Goal: Transaction & Acquisition: Purchase product/service

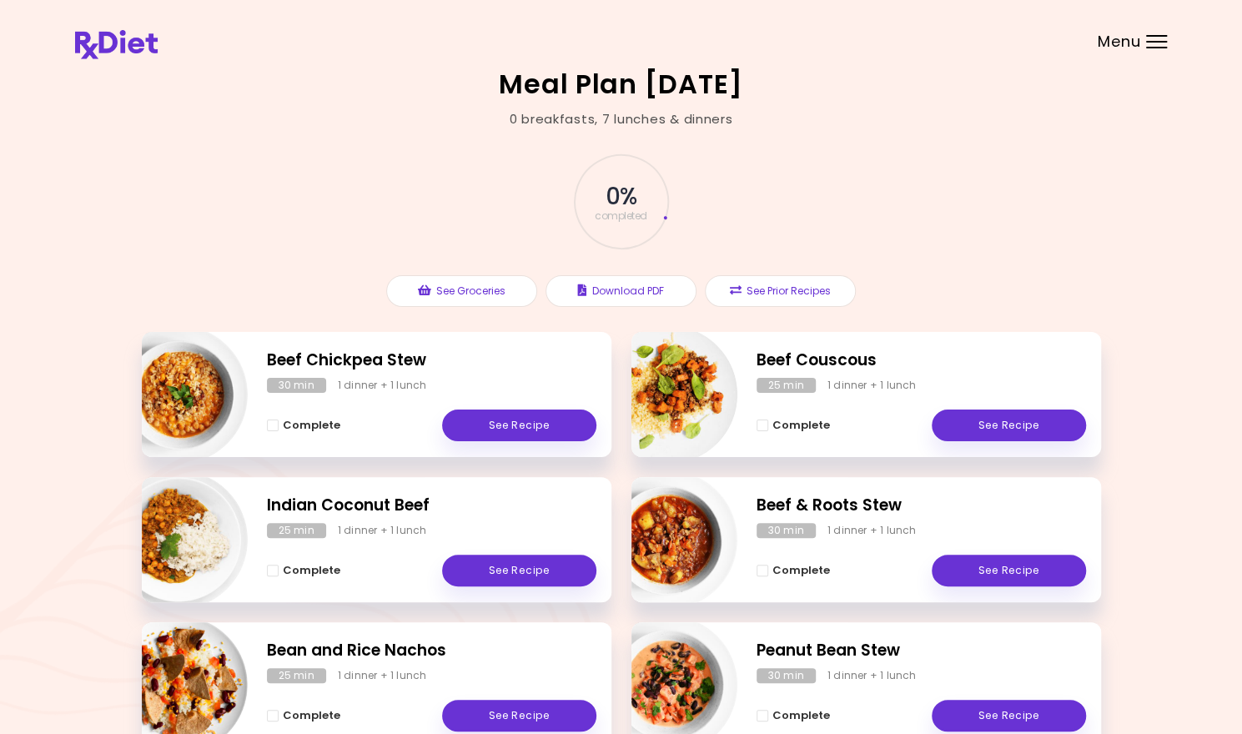
click at [1152, 38] on div "Menu" at bounding box center [1156, 41] width 21 height 13
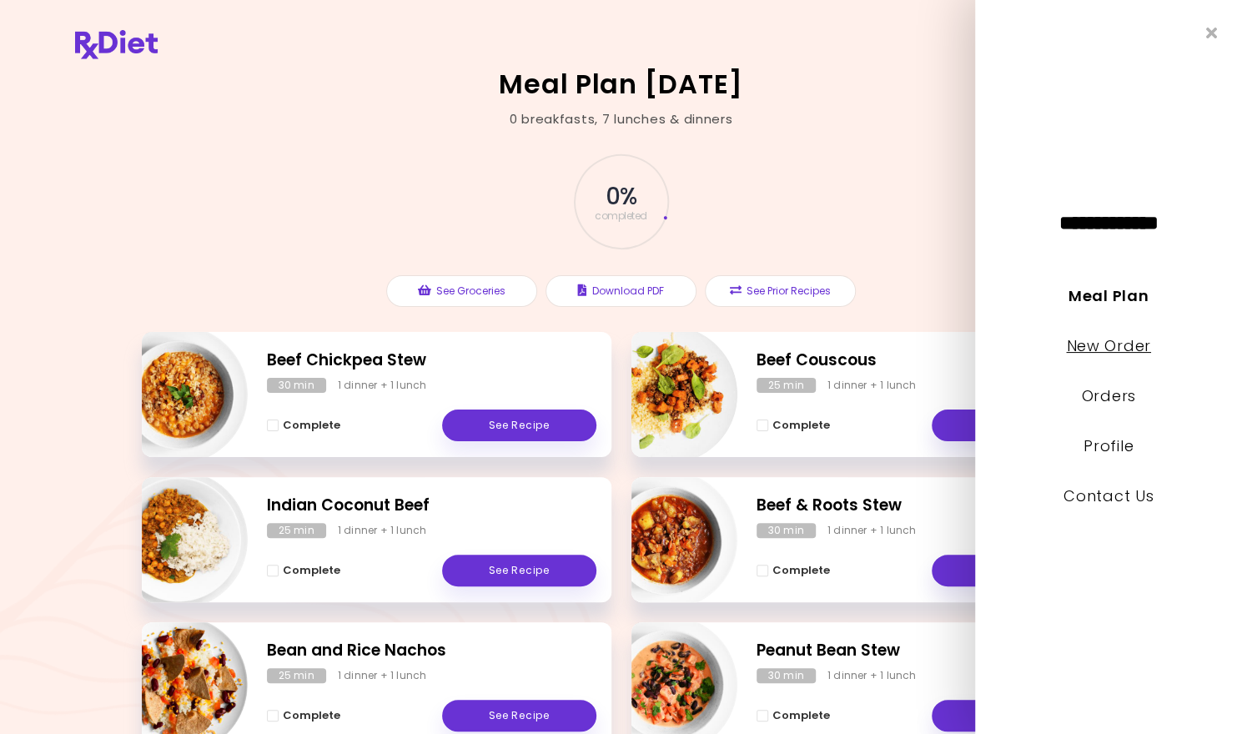
click at [1130, 342] on link "New Order" at bounding box center [1108, 345] width 84 height 21
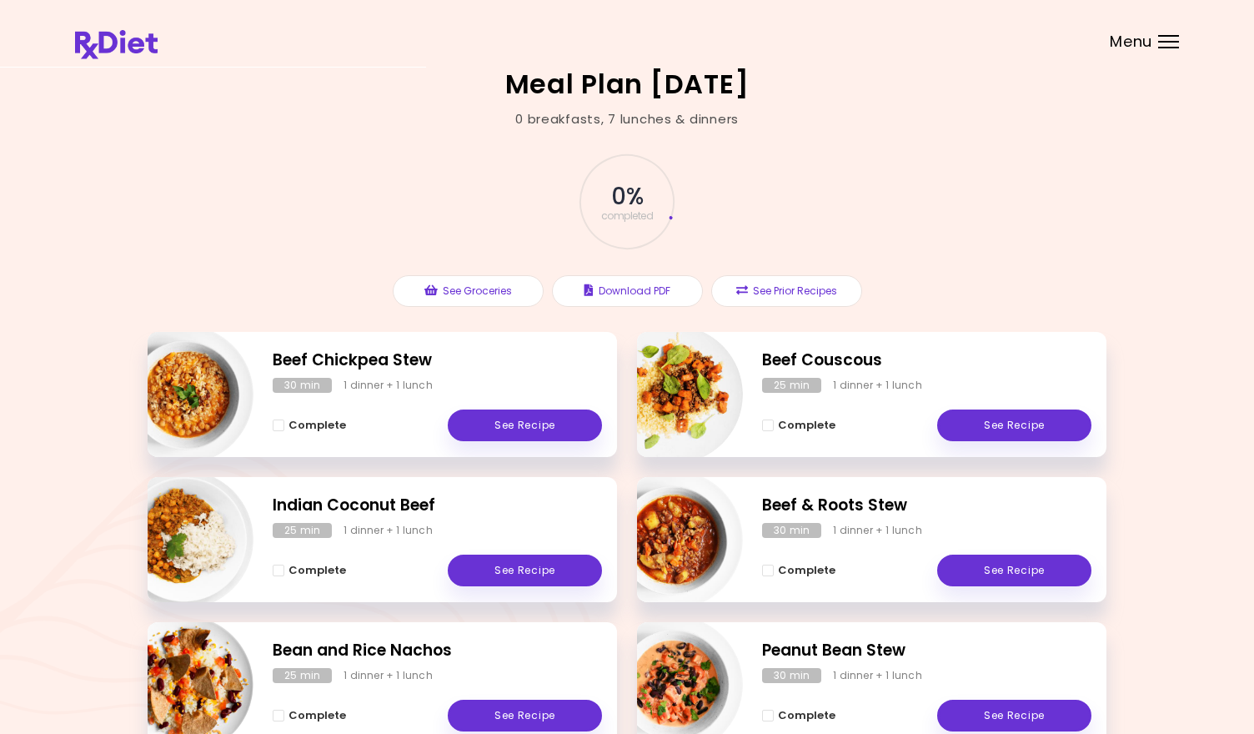
select select "*"
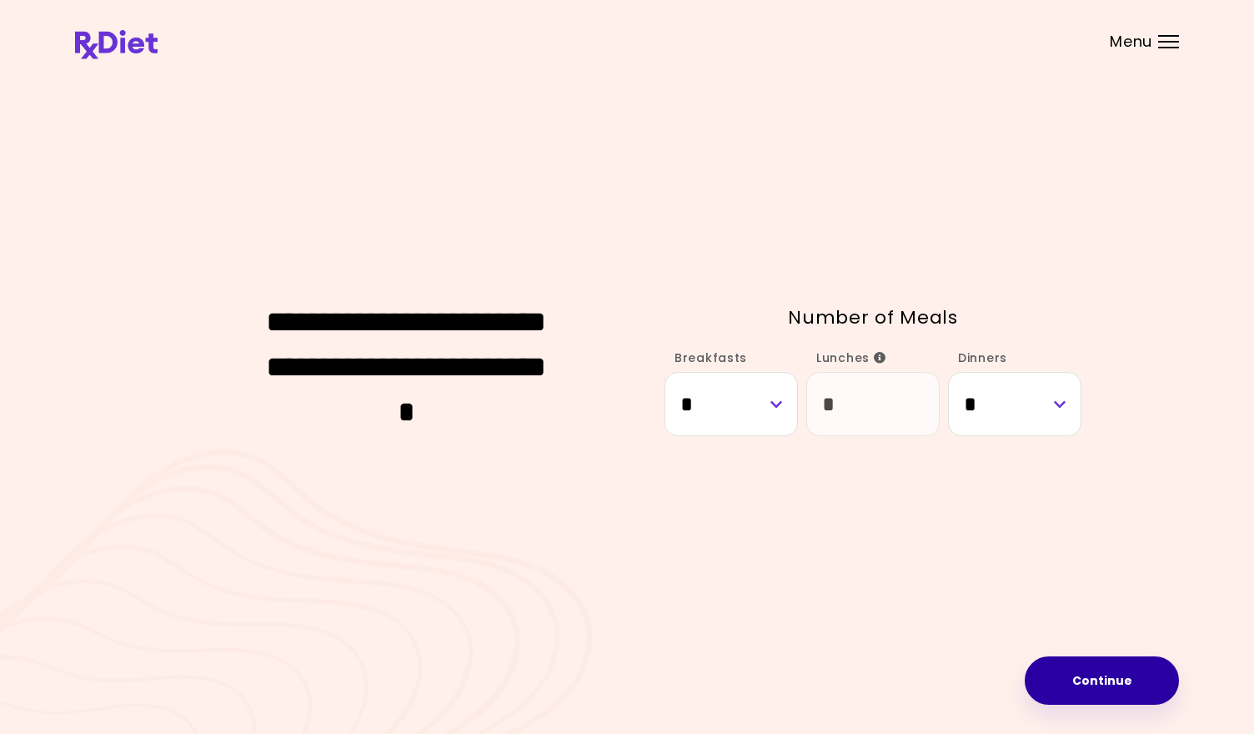
click at [1087, 670] on button "Continue" at bounding box center [1102, 680] width 154 height 48
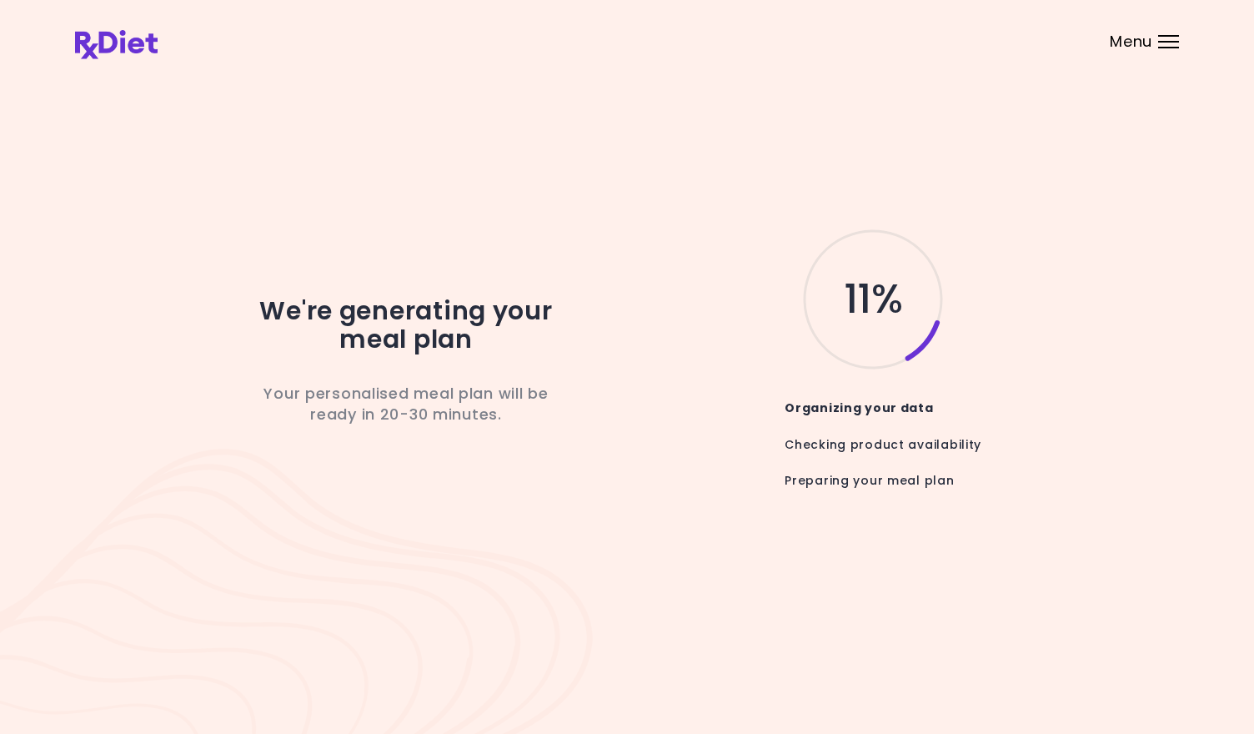
click at [876, 560] on div "We're generating your meal plan Your personalised meal plan will be ready in 20…" at bounding box center [627, 367] width 1104 height 592
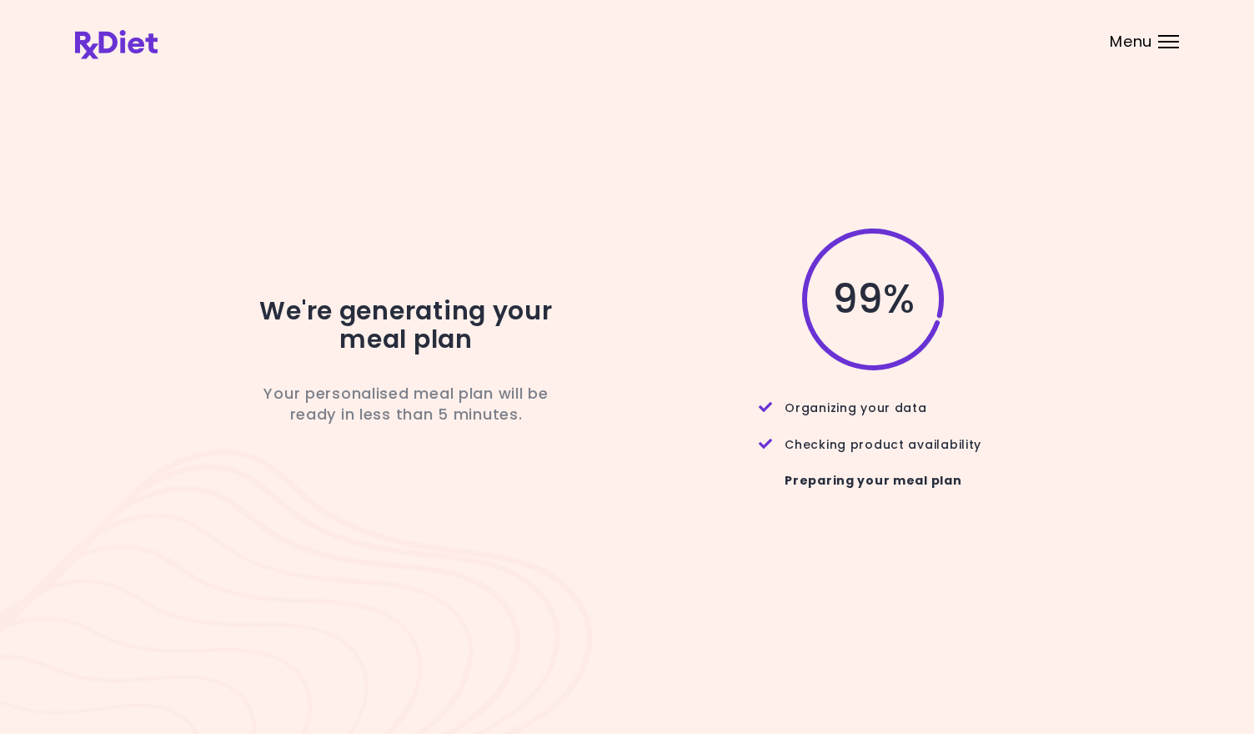
click at [856, 314] on span "99 %" at bounding box center [872, 299] width 81 height 28
click at [1165, 48] on header at bounding box center [627, 33] width 1254 height 67
click at [1050, 350] on div "99 %" at bounding box center [861, 299] width 442 height 147
click at [1167, 44] on div "Menu" at bounding box center [1168, 41] width 21 height 13
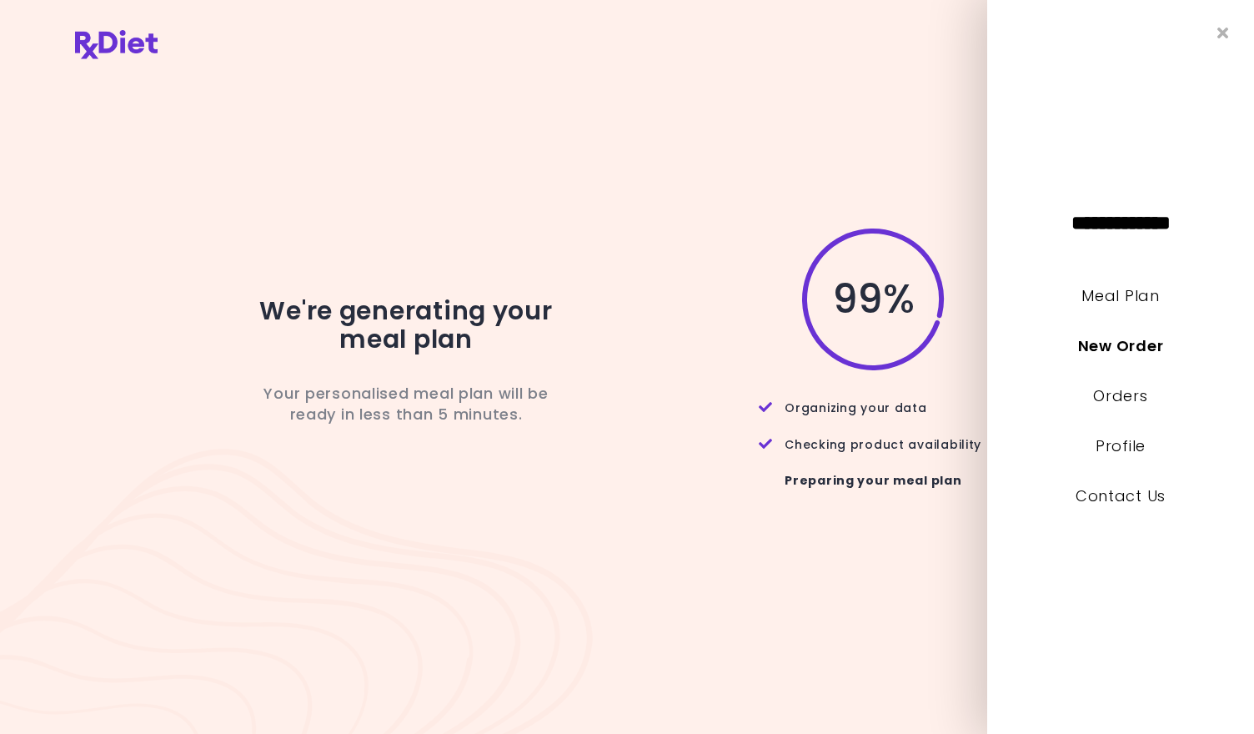
click at [705, 366] on div "99 %" at bounding box center [861, 299] width 442 height 147
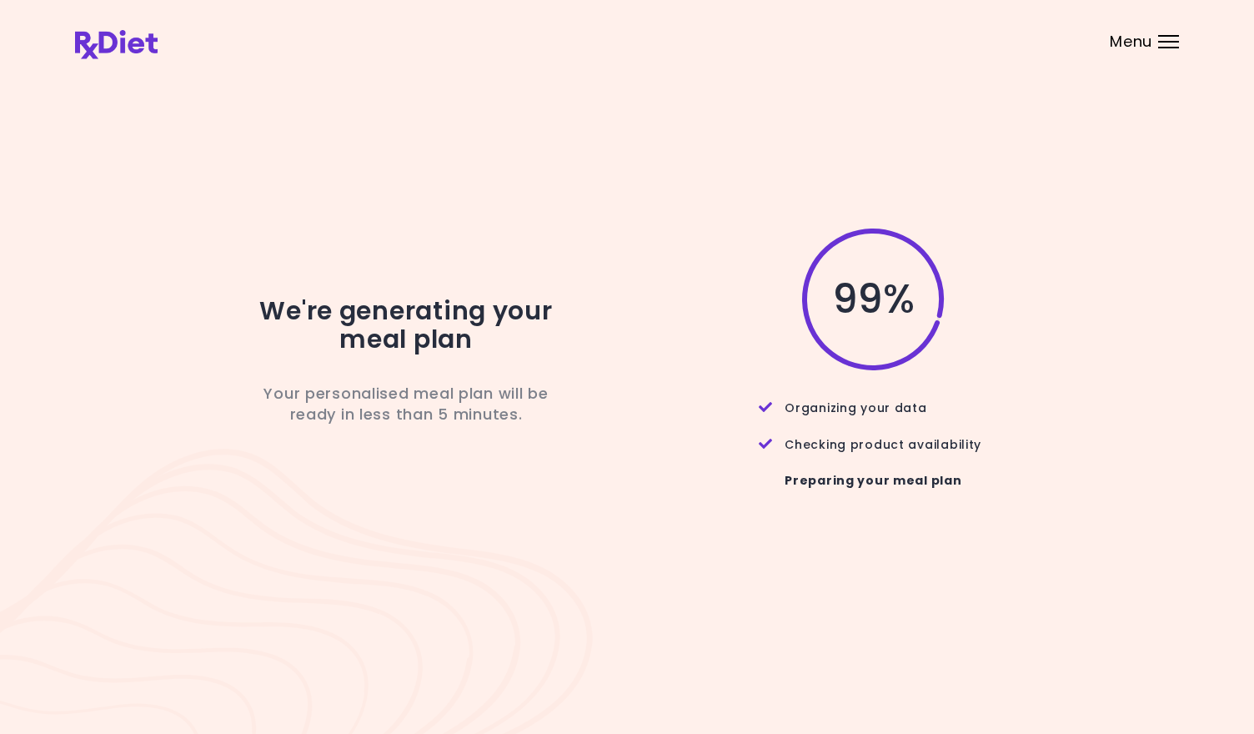
click at [389, 469] on div "We're generating your meal plan Your personalised meal plan will be ready in le…" at bounding box center [406, 366] width 467 height 281
click at [697, 479] on div "99 % Organizing your data Checking product availability Preparing your meal plan" at bounding box center [861, 366] width 442 height 281
click at [1001, 284] on div "99 %" at bounding box center [861, 299] width 442 height 147
click at [1170, 43] on div "Menu" at bounding box center [1168, 41] width 21 height 13
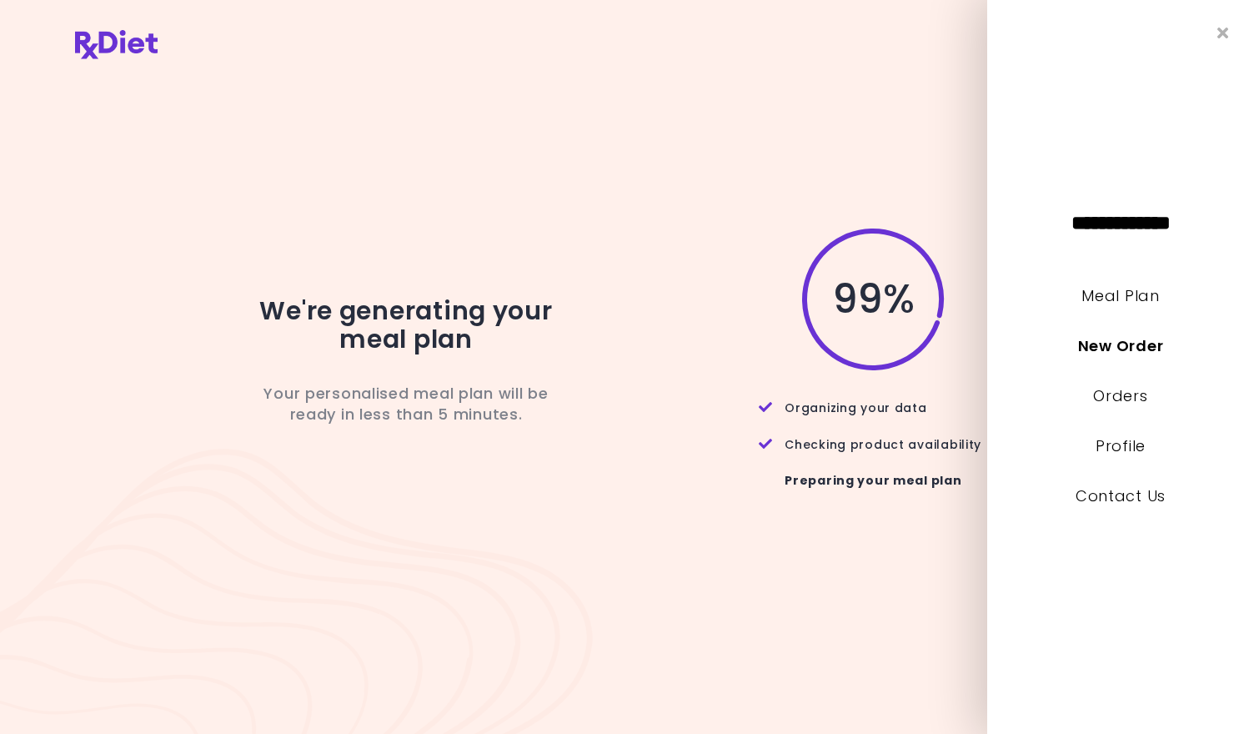
click at [916, 103] on div "We're generating your meal plan Your personalised meal plan will be ready in le…" at bounding box center [627, 367] width 1104 height 592
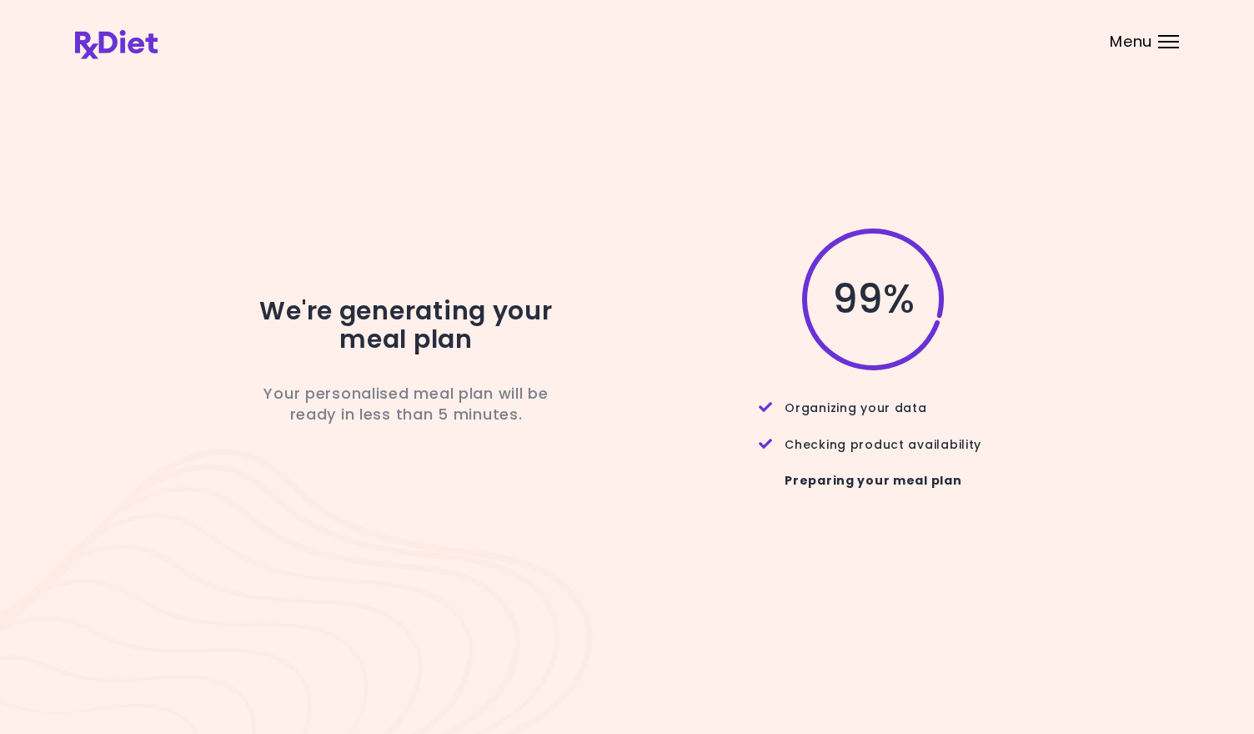
click at [854, 308] on span "99 %" at bounding box center [872, 299] width 81 height 28
click at [911, 328] on div "99 %" at bounding box center [861, 299] width 442 height 147
click at [895, 294] on span "99 %" at bounding box center [872, 299] width 81 height 28
click at [946, 331] on div "99 %" at bounding box center [861, 299] width 442 height 147
click at [946, 327] on div "99 %" at bounding box center [861, 299] width 442 height 147
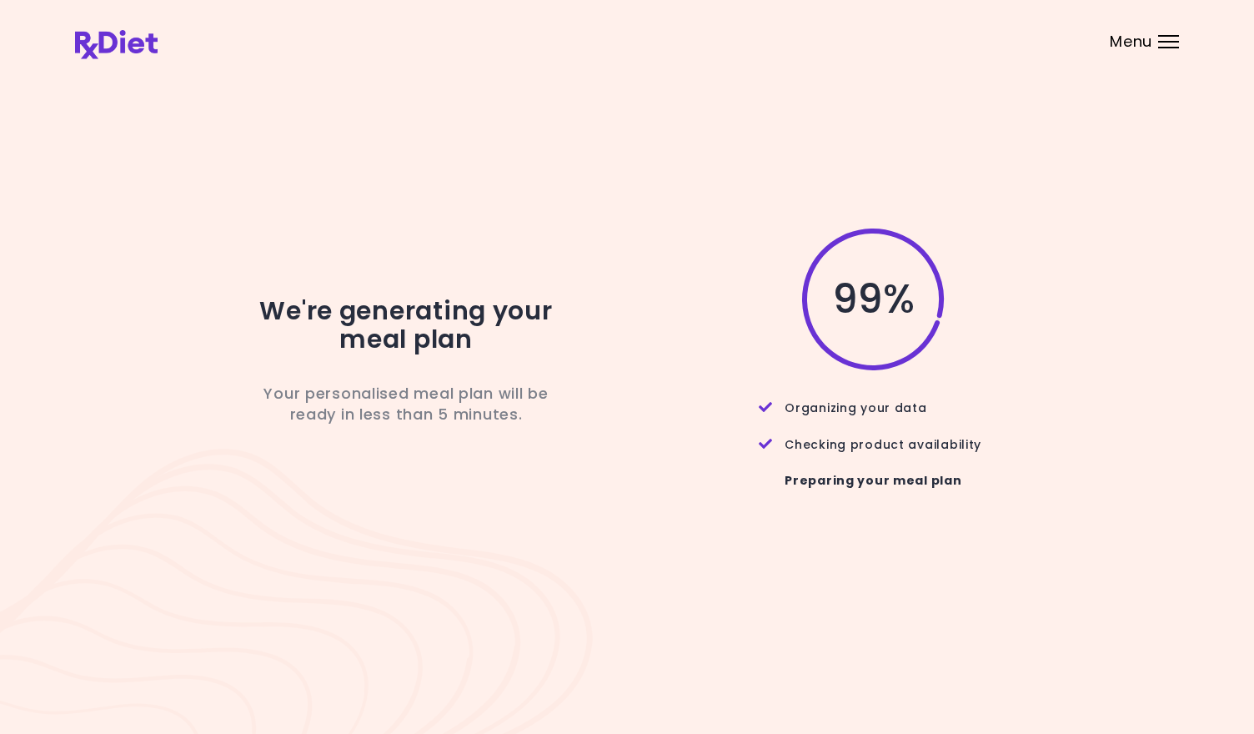
click at [821, 473] on div "Preparing your meal plan" at bounding box center [873, 480] width 229 height 53
click at [821, 474] on div "Preparing your meal plan" at bounding box center [873, 480] width 229 height 53
click at [856, 508] on div "We're generating your meal plan Your personalised meal plan will be ready in le…" at bounding box center [627, 367] width 1104 height 592
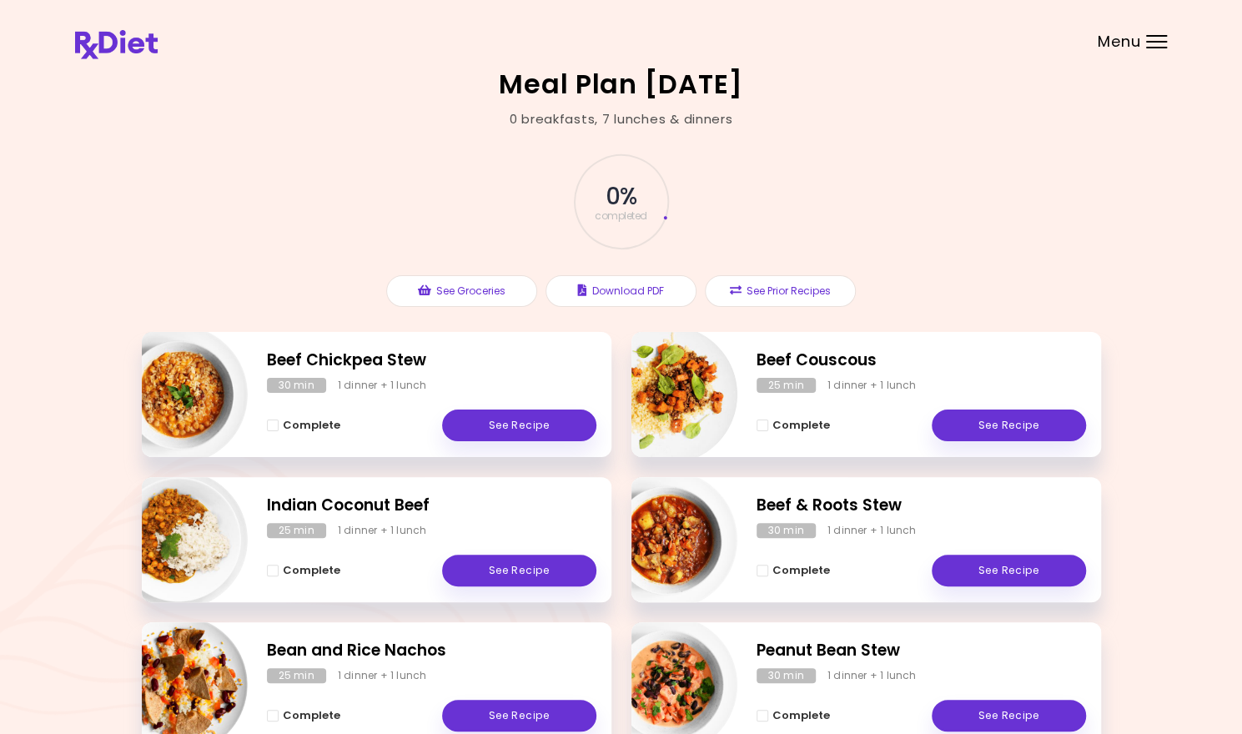
click at [1159, 43] on div "Menu" at bounding box center [1156, 41] width 21 height 13
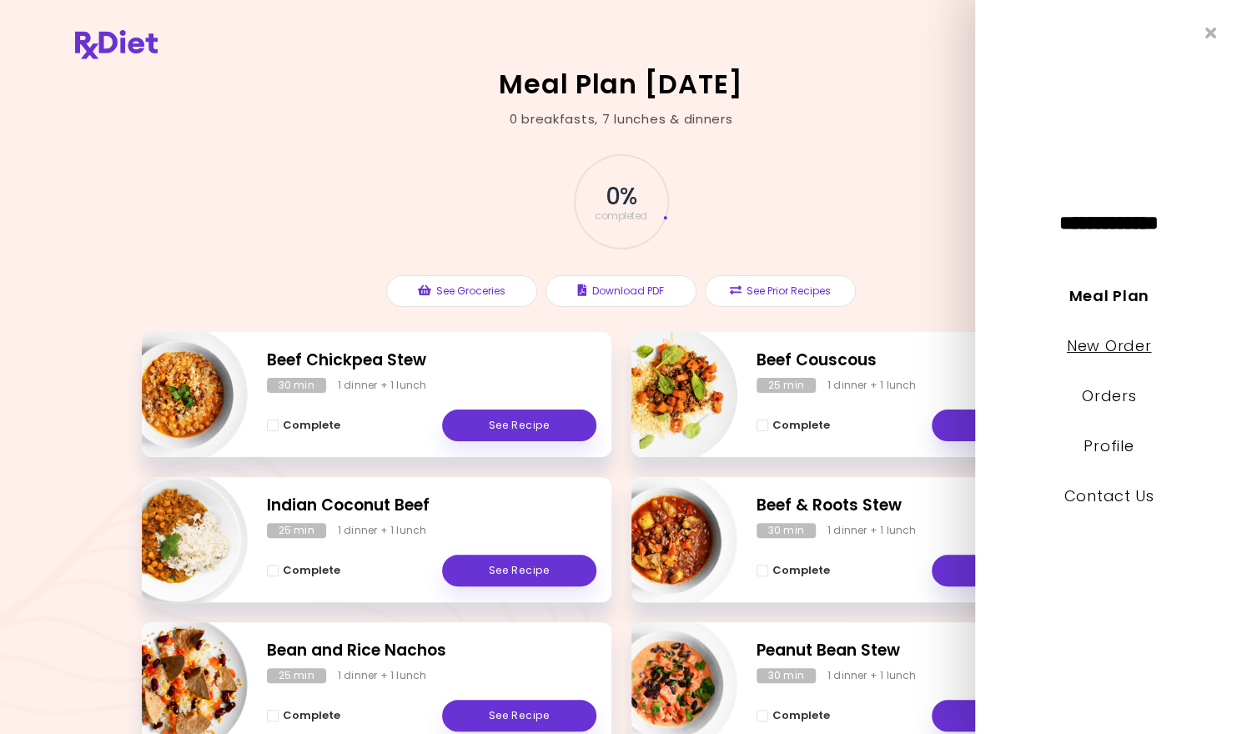
click at [1124, 351] on link "New Order" at bounding box center [1108, 345] width 84 height 21
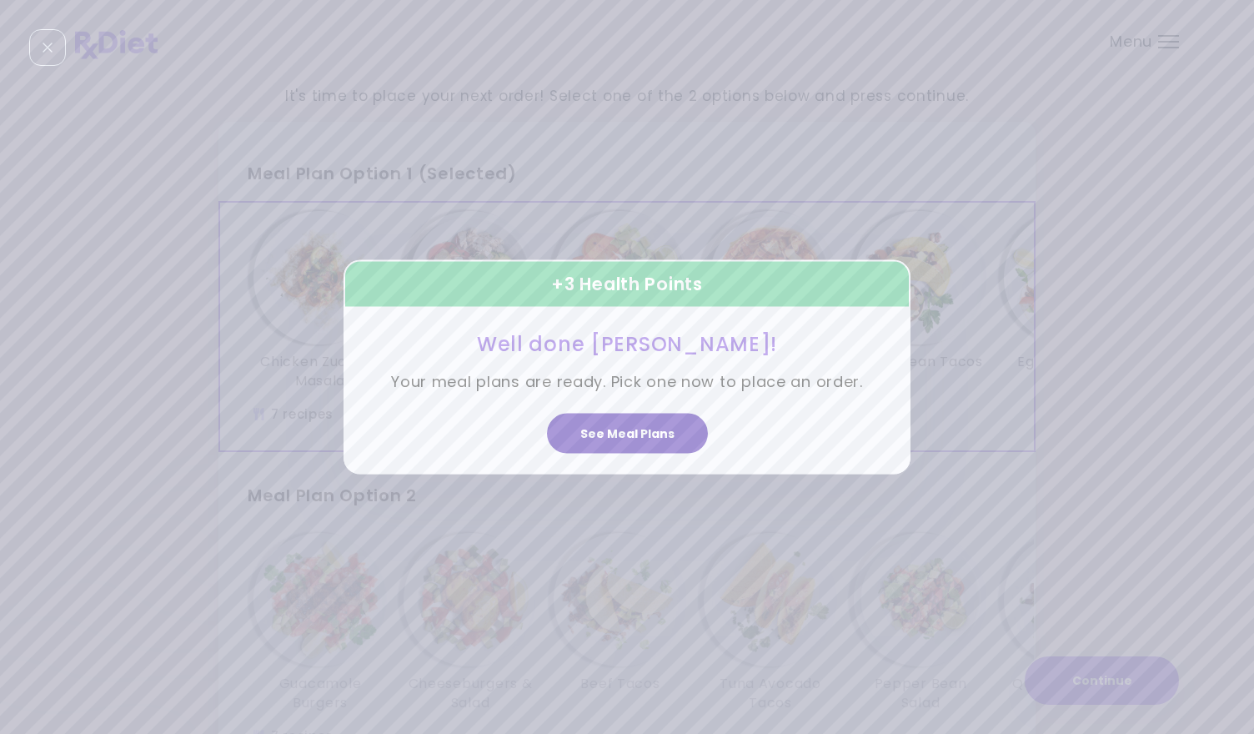
click at [615, 436] on button "See Meal Plans" at bounding box center [627, 433] width 161 height 40
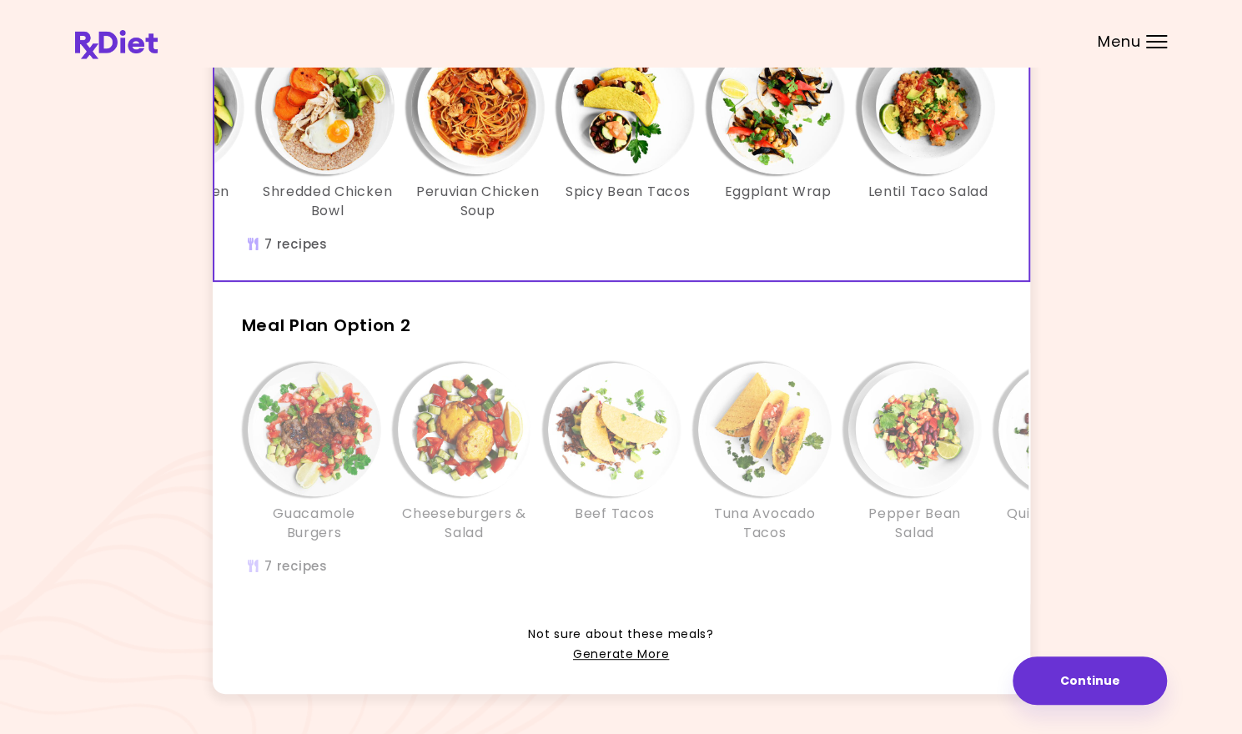
scroll to position [172, 0]
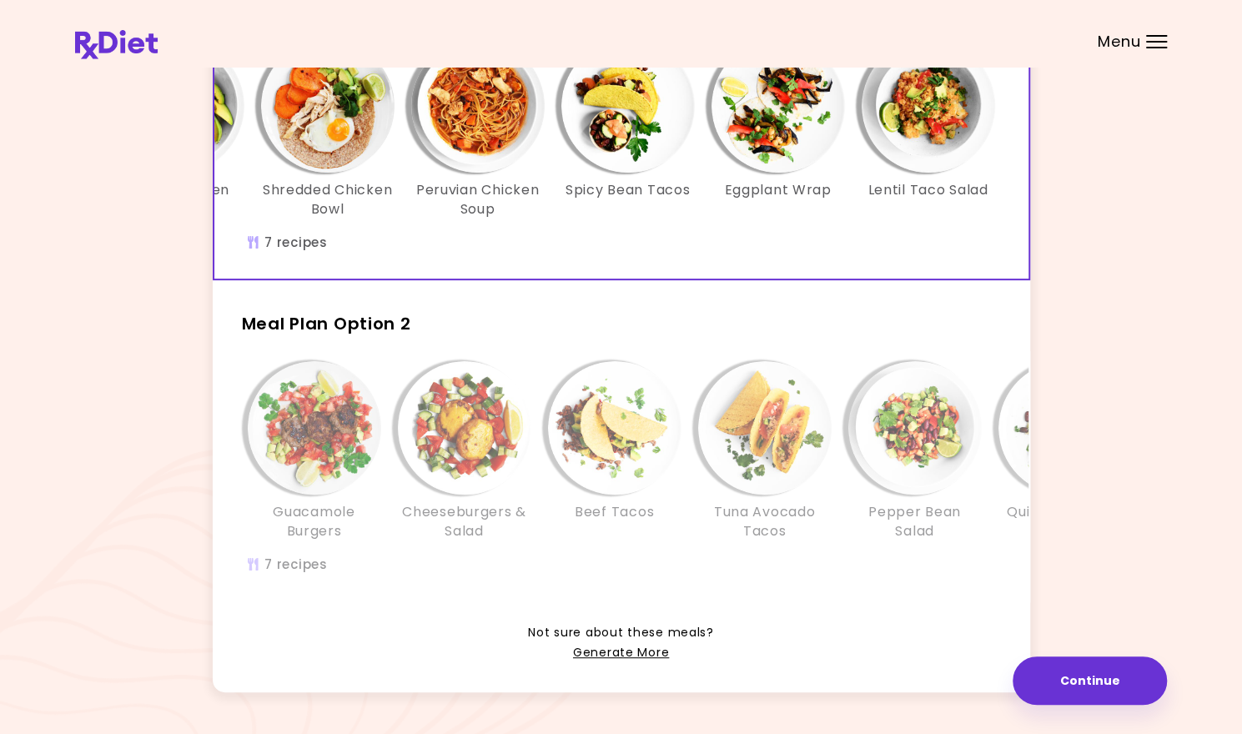
click at [349, 557] on div "Guacamole Burgers Cheeseburgers & Salad Beef Tacos Tuna Avocado Tacos Pepper Be…" at bounding box center [764, 459] width 1051 height 196
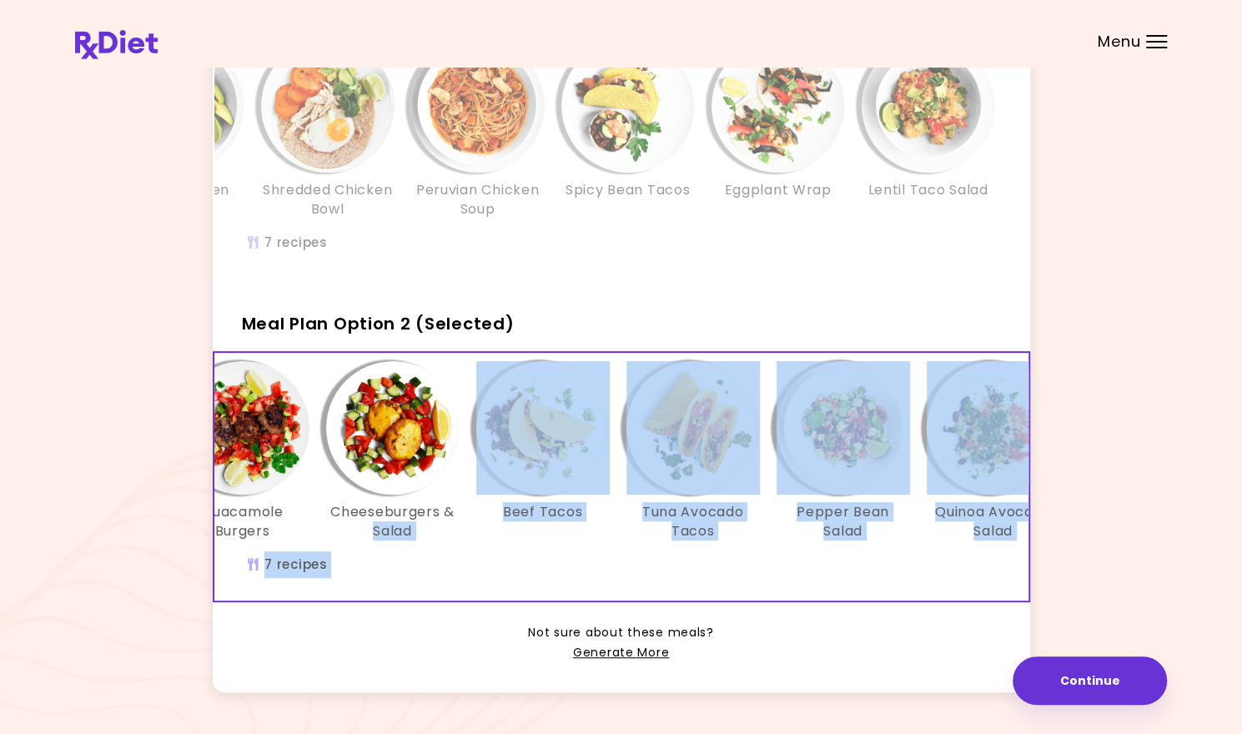
scroll to position [0, 83]
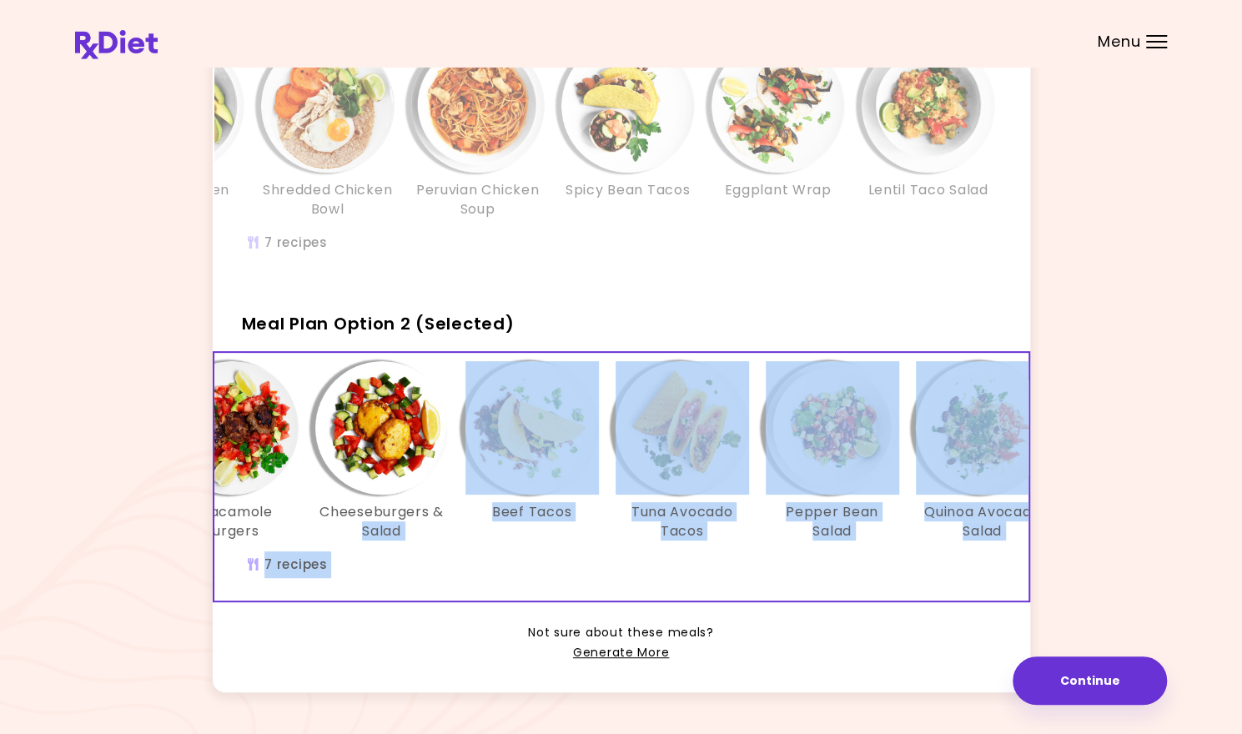
drag, startPoint x: 433, startPoint y: 625, endPoint x: 492, endPoint y: 634, distance: 59.9
click at [492, 634] on div "Meal Plan Option 1 Chicken Zucchini Masala Pulled Chicken Bowl Shredded Chicken…" at bounding box center [621, 320] width 817 height 741
drag, startPoint x: 492, startPoint y: 634, endPoint x: 499, endPoint y: 576, distance: 57.9
click at [499, 576] on div "Guacamole Burgers Cheeseburgers & Salad Beef Tacos Tuna Avocado Tacos Pepper Be…" at bounding box center [682, 477] width 1101 height 248
click at [432, 557] on div "Guacamole Burgers Cheeseburgers & Salad Beef Tacos Tuna Avocado Tacos Pepper Be…" at bounding box center [682, 459] width 1051 height 196
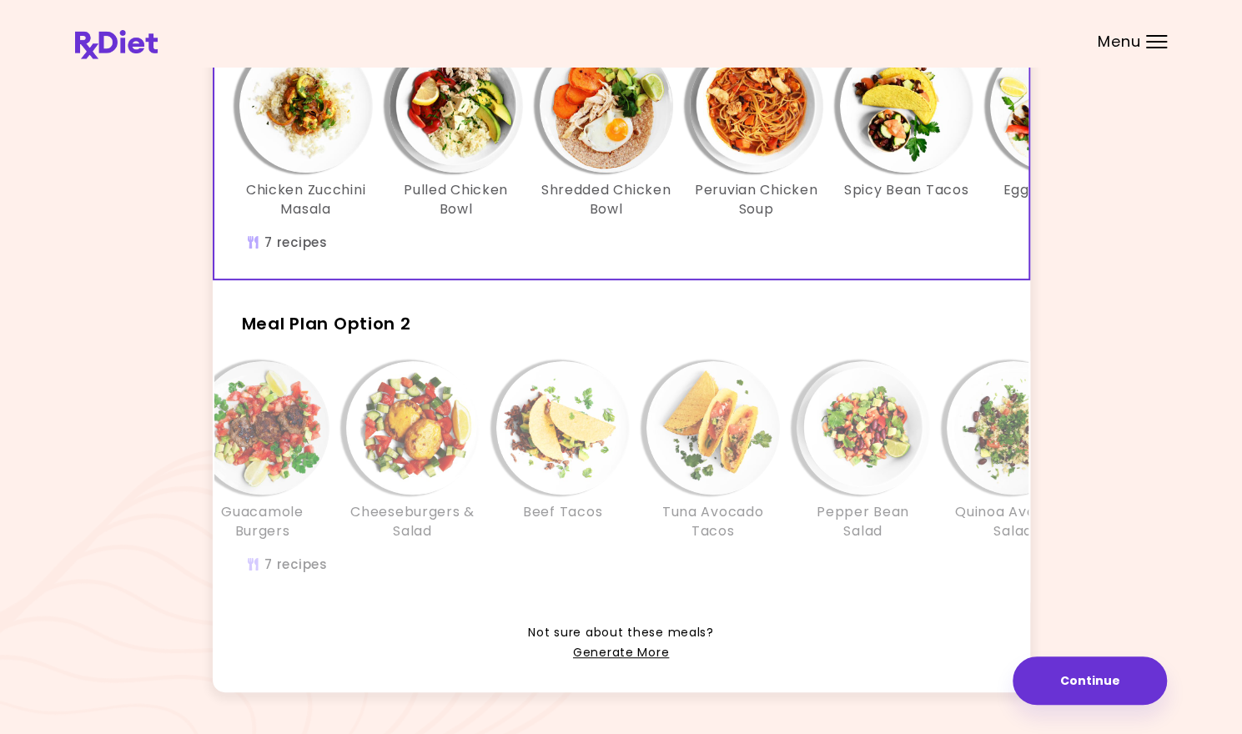
scroll to position [0, 0]
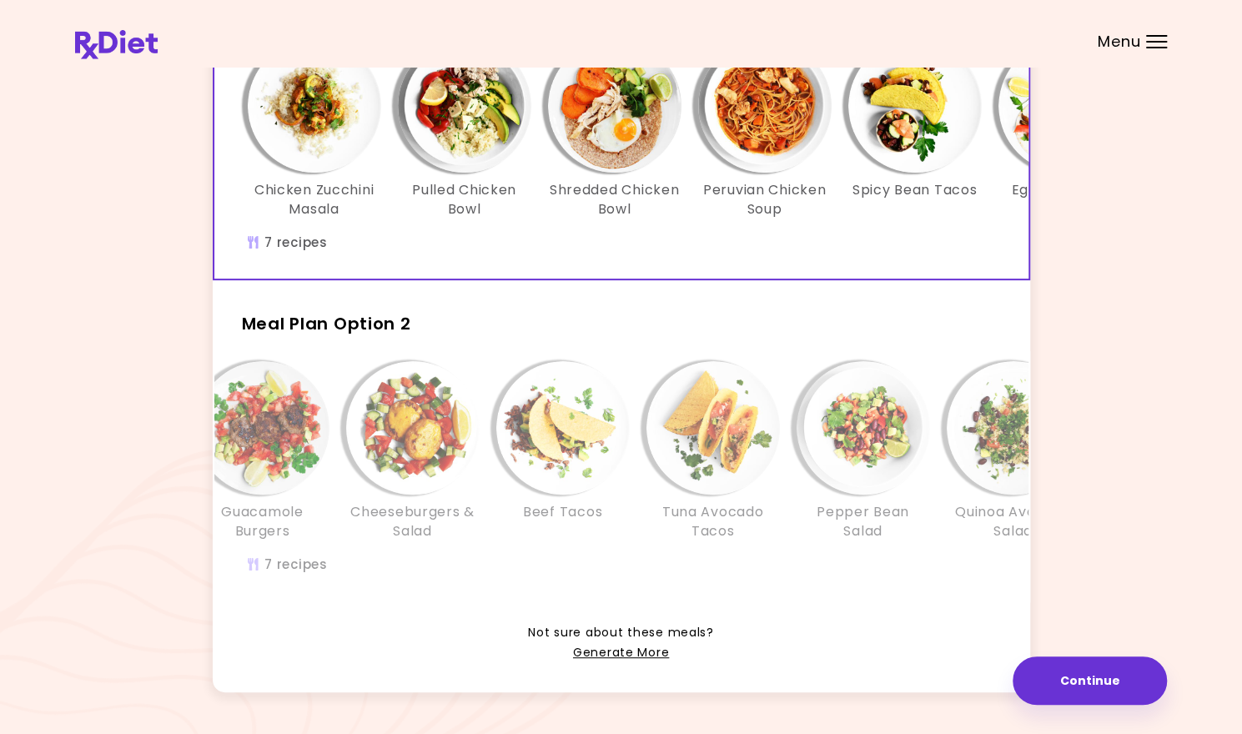
click at [282, 203] on h3 "Chicken Zucchini Masala" at bounding box center [314, 200] width 133 height 38
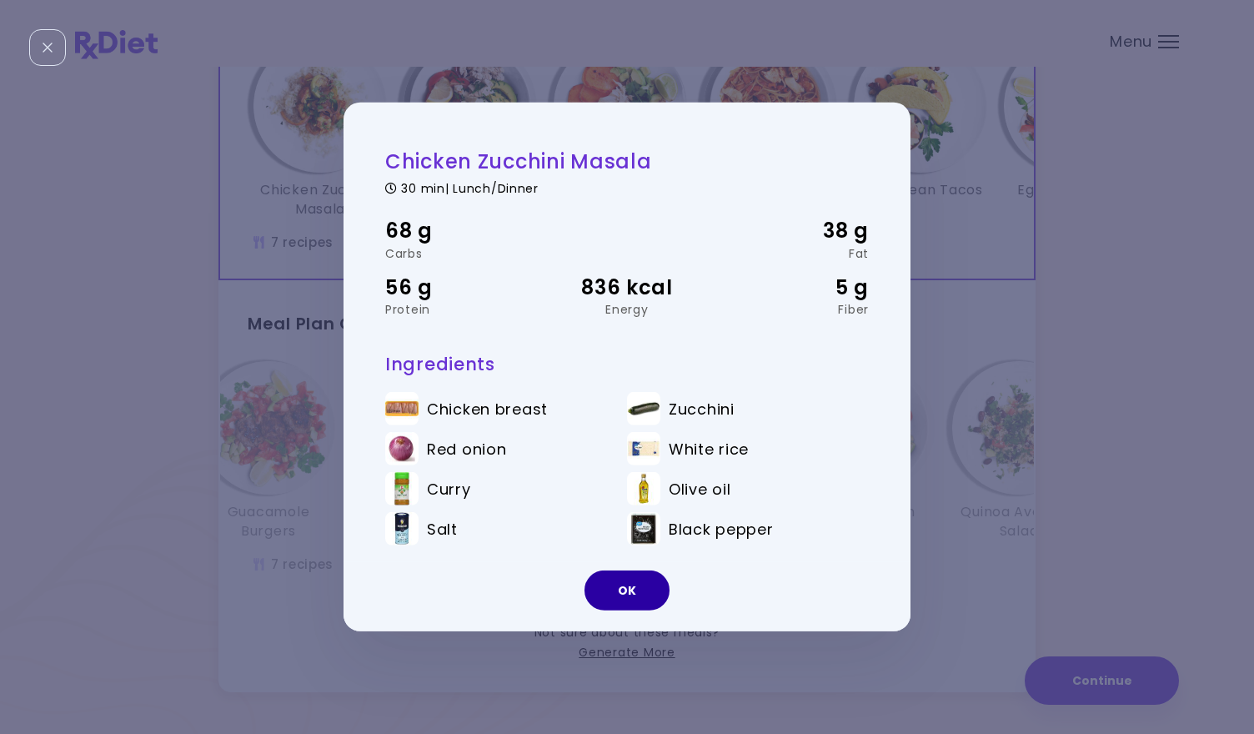
click at [616, 596] on button "OK" at bounding box center [627, 590] width 85 height 40
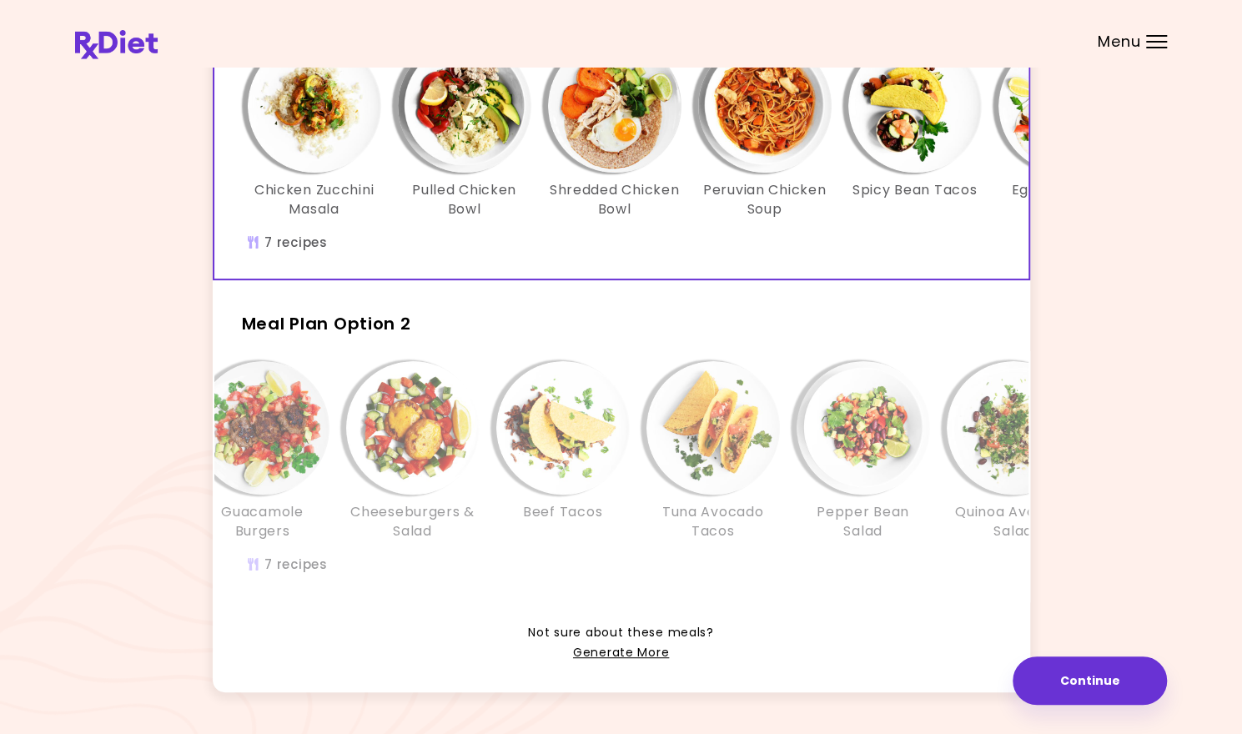
click at [460, 194] on h3 "Pulled Chicken Bowl" at bounding box center [464, 200] width 133 height 38
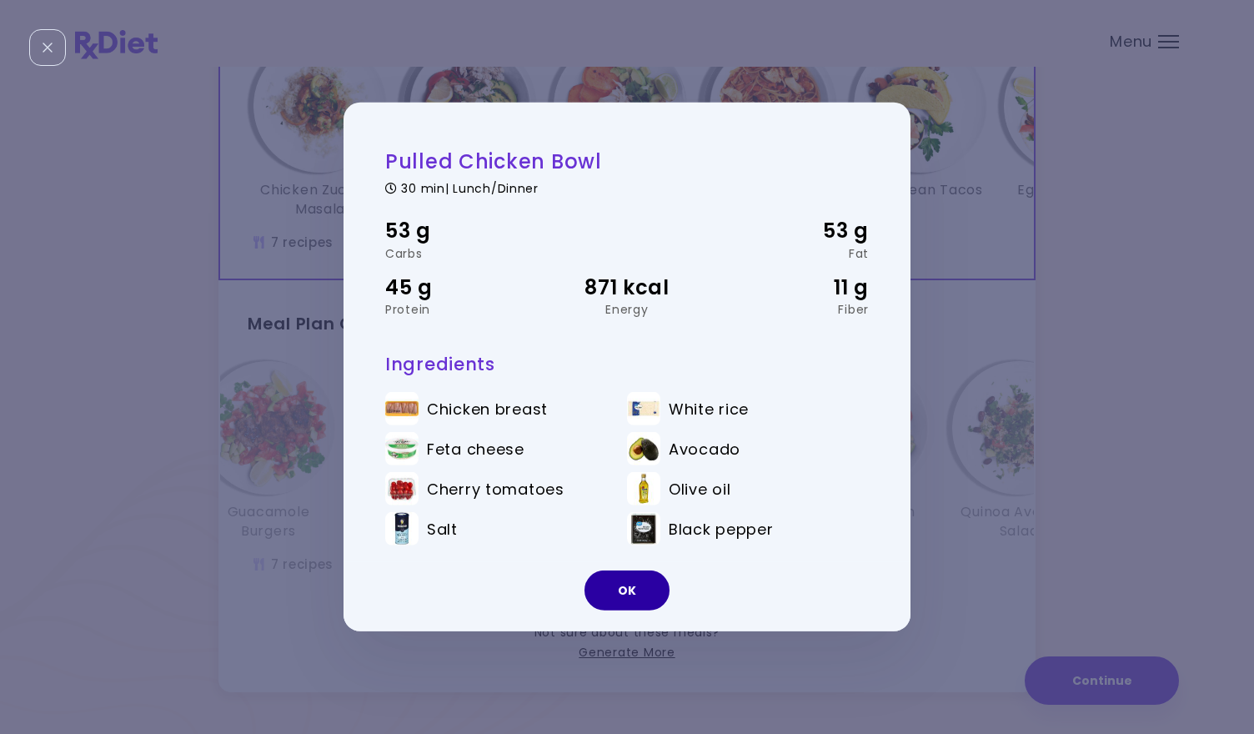
click at [627, 589] on button "OK" at bounding box center [627, 590] width 85 height 40
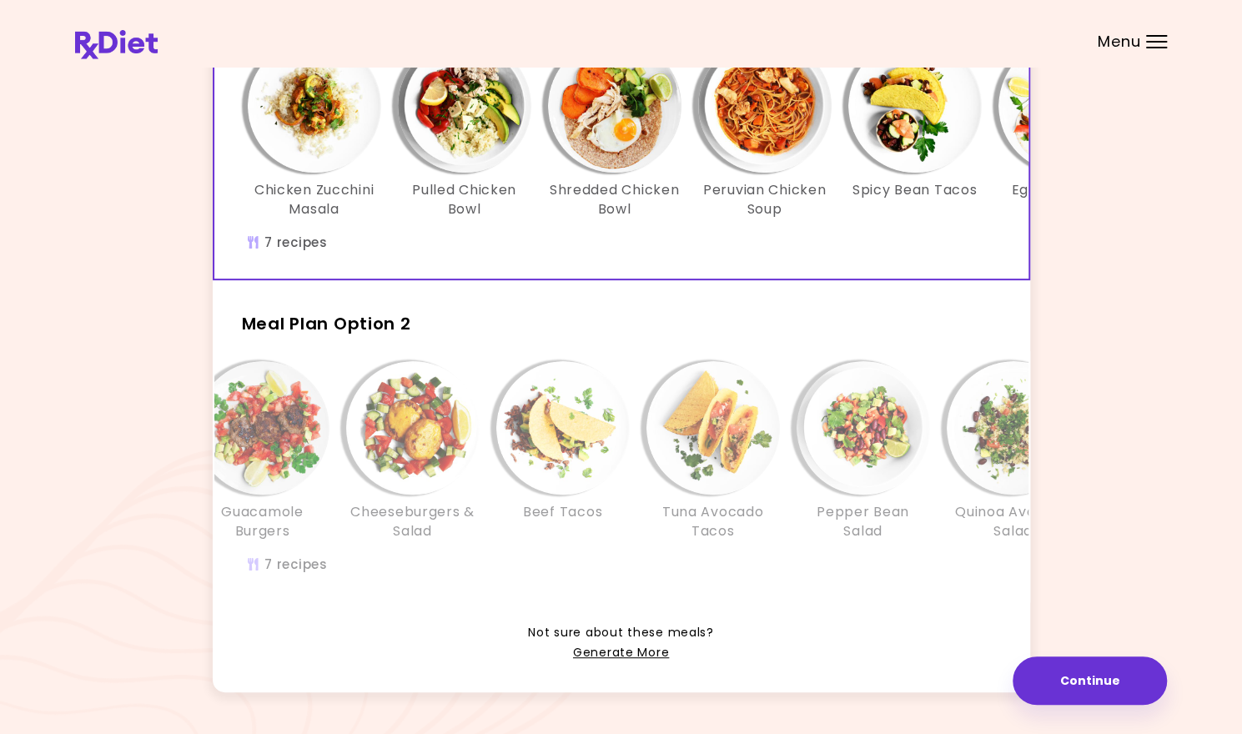
click at [635, 193] on h3 "Shredded Chicken Bowl" at bounding box center [614, 200] width 133 height 38
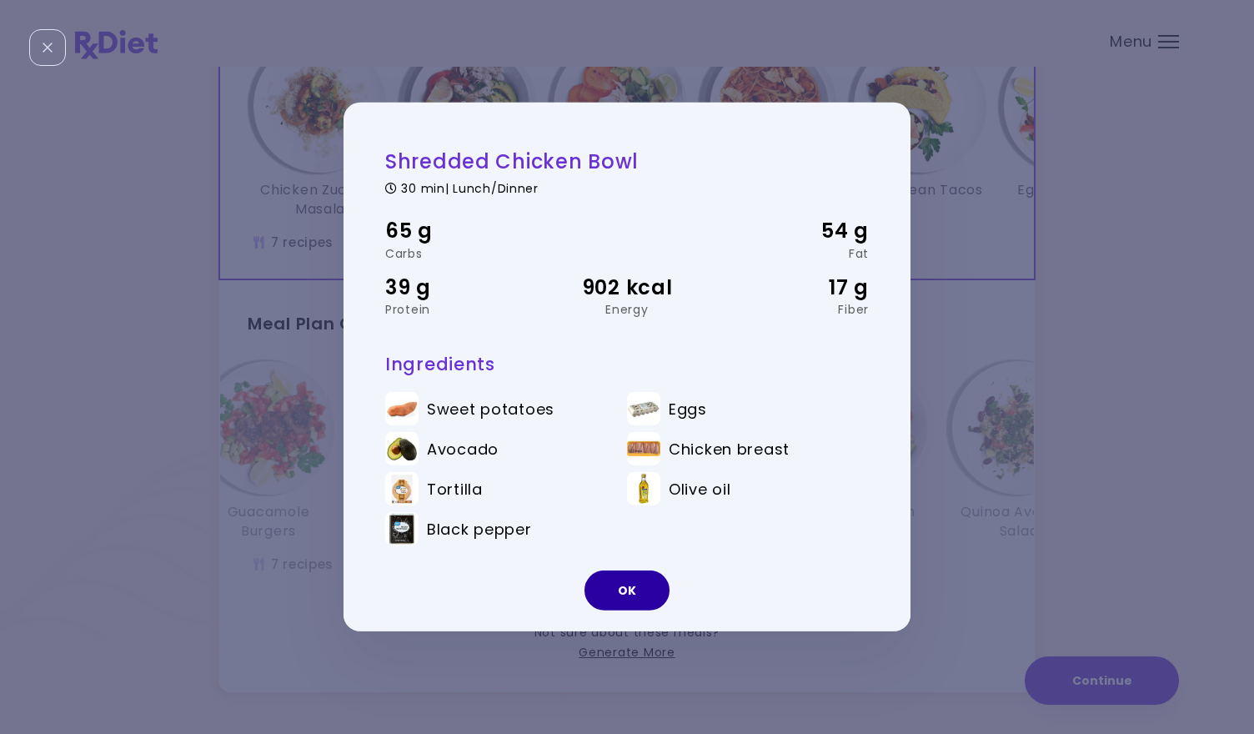
click at [634, 605] on button "OK" at bounding box center [627, 590] width 85 height 40
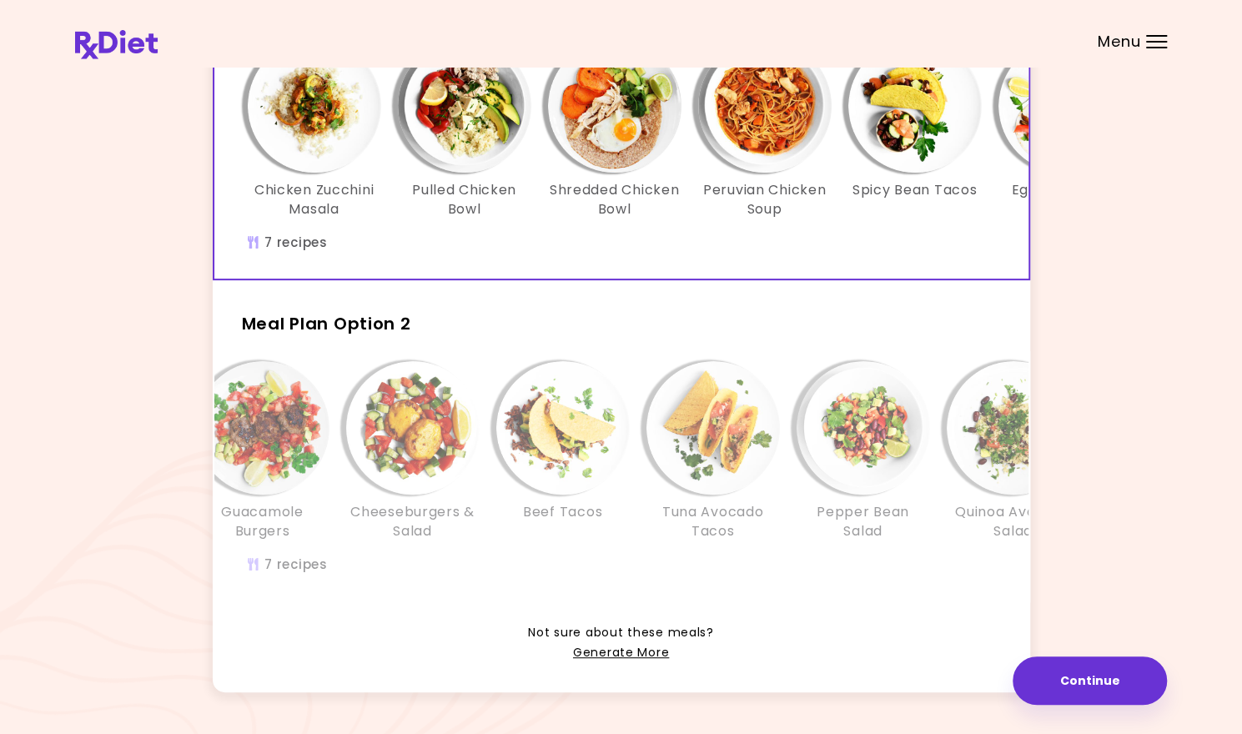
click at [760, 118] on img "Info - Peruvian Chicken Soup - Meal Plan Option 1 (Selected)" at bounding box center [764, 105] width 133 height 133
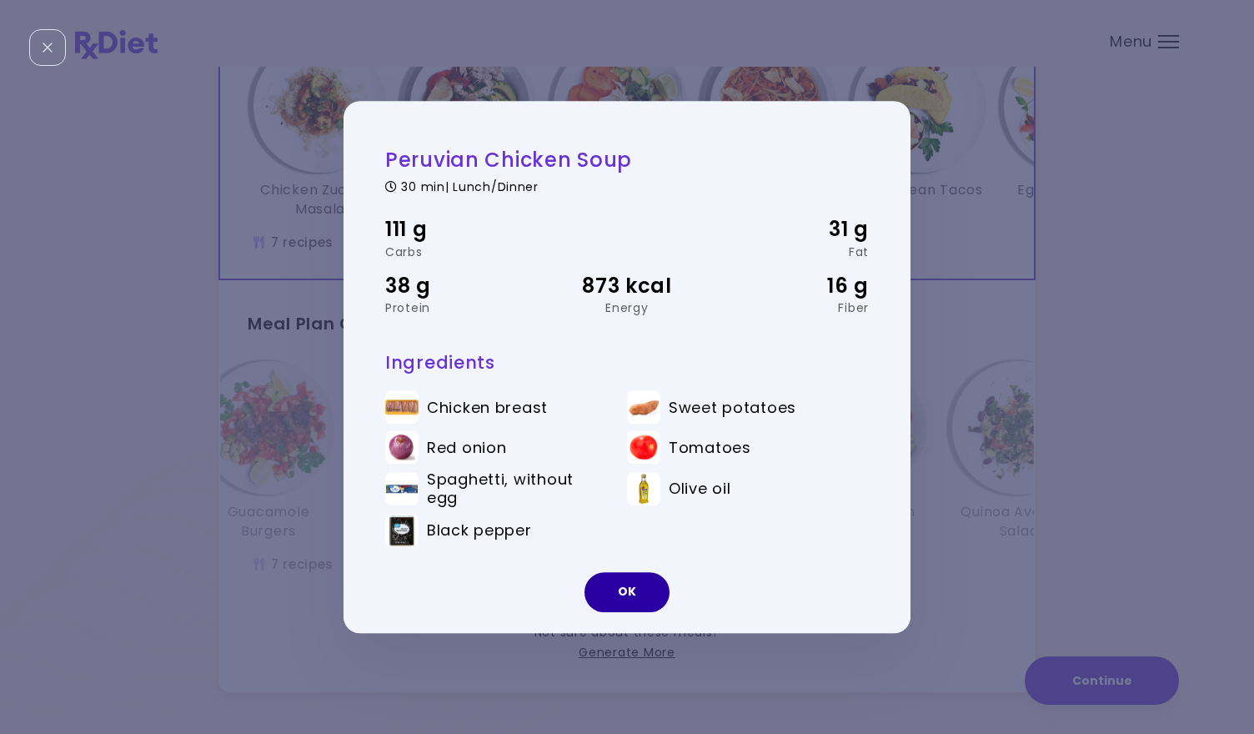
click at [624, 594] on button "OK" at bounding box center [627, 592] width 85 height 40
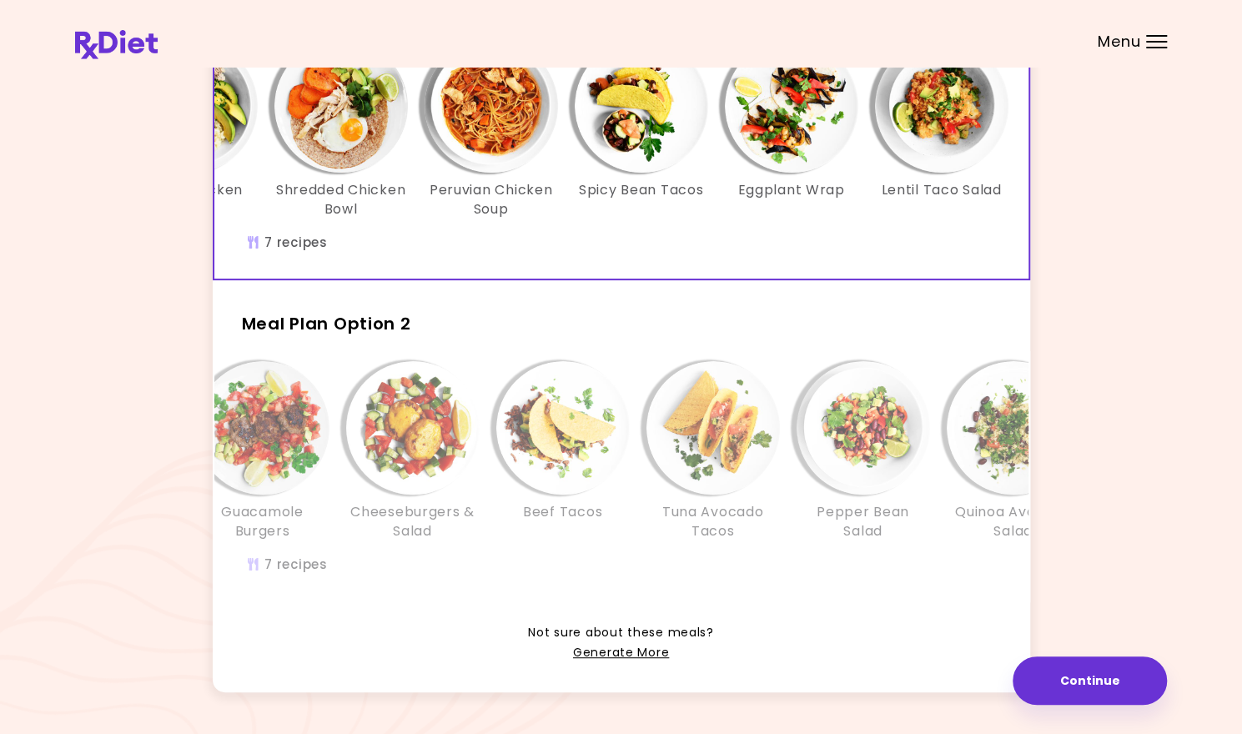
scroll to position [0, 287]
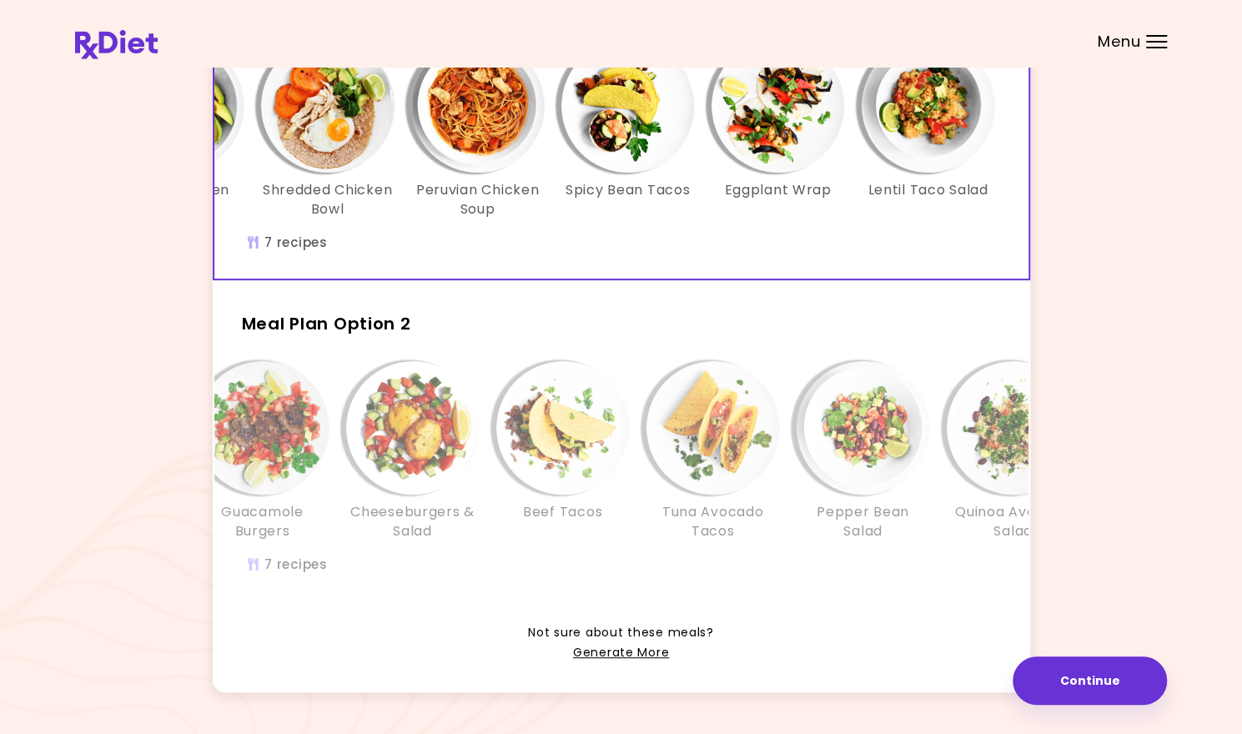
click at [934, 188] on h3 "Lentil Taco Salad" at bounding box center [927, 190] width 120 height 18
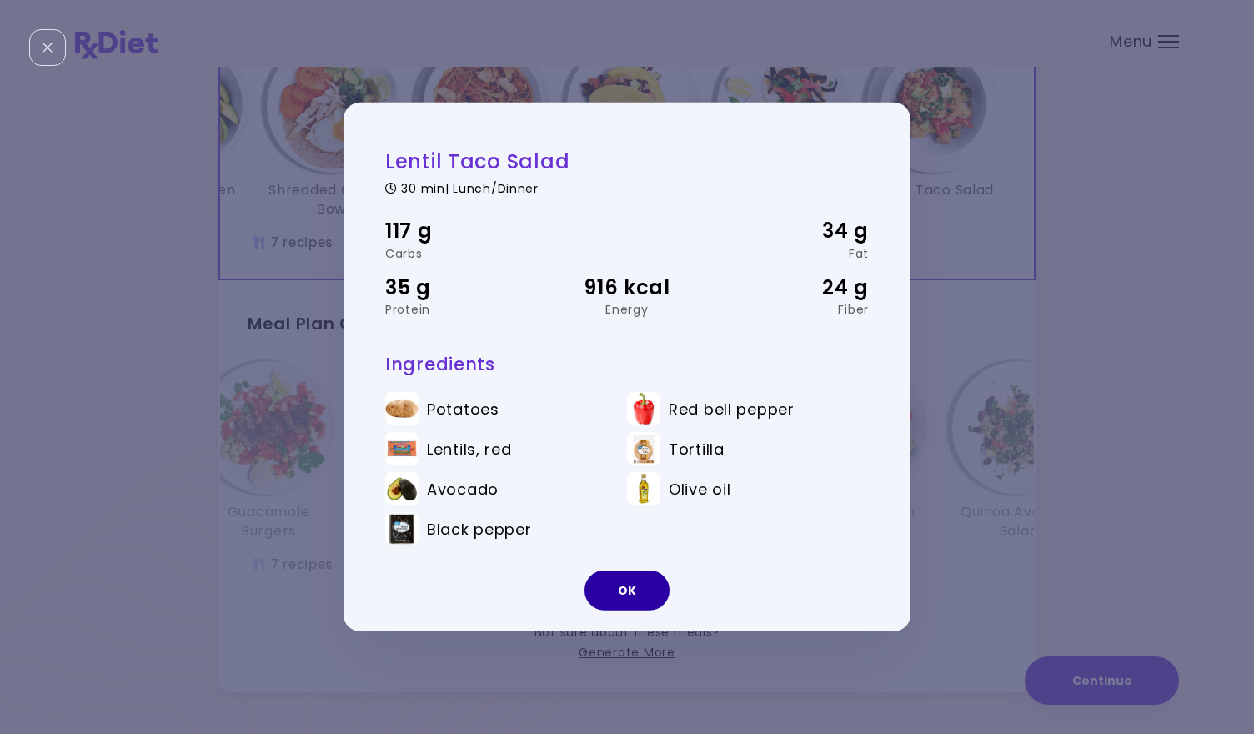
click at [625, 594] on button "OK" at bounding box center [627, 590] width 85 height 40
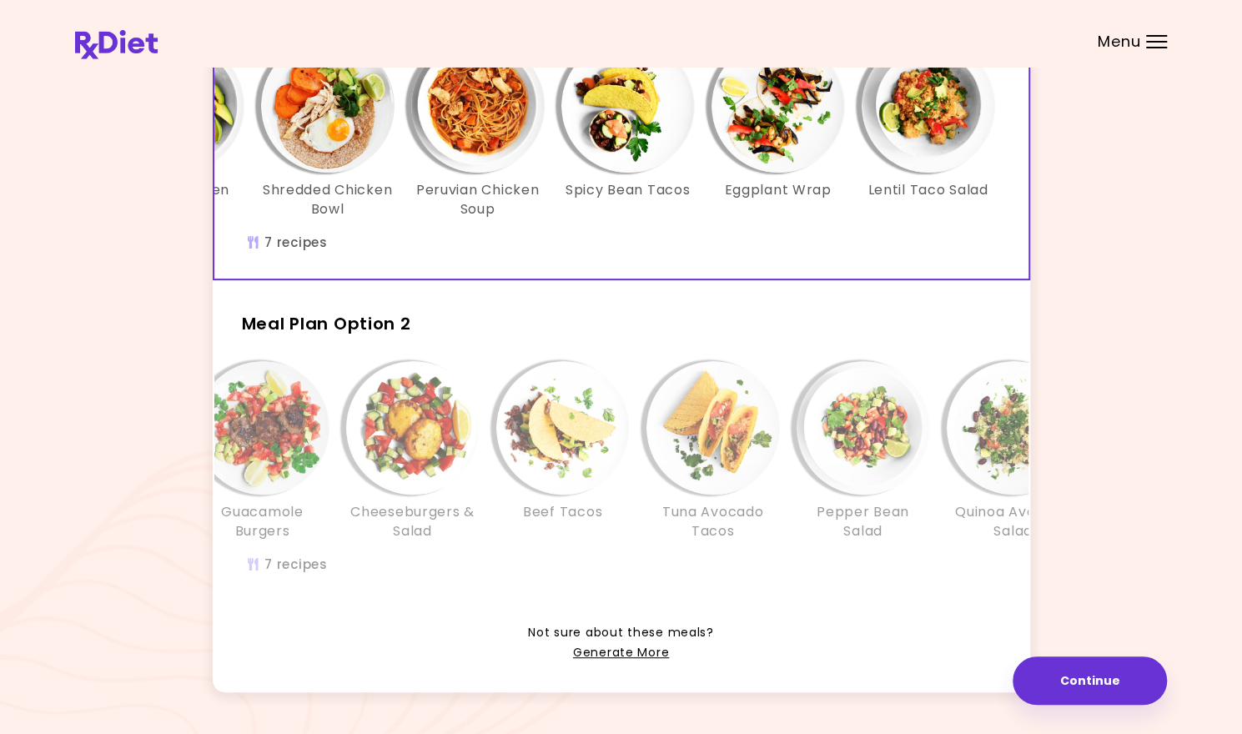
click at [751, 179] on div "Eggplant Wrap" at bounding box center [778, 128] width 150 height 179
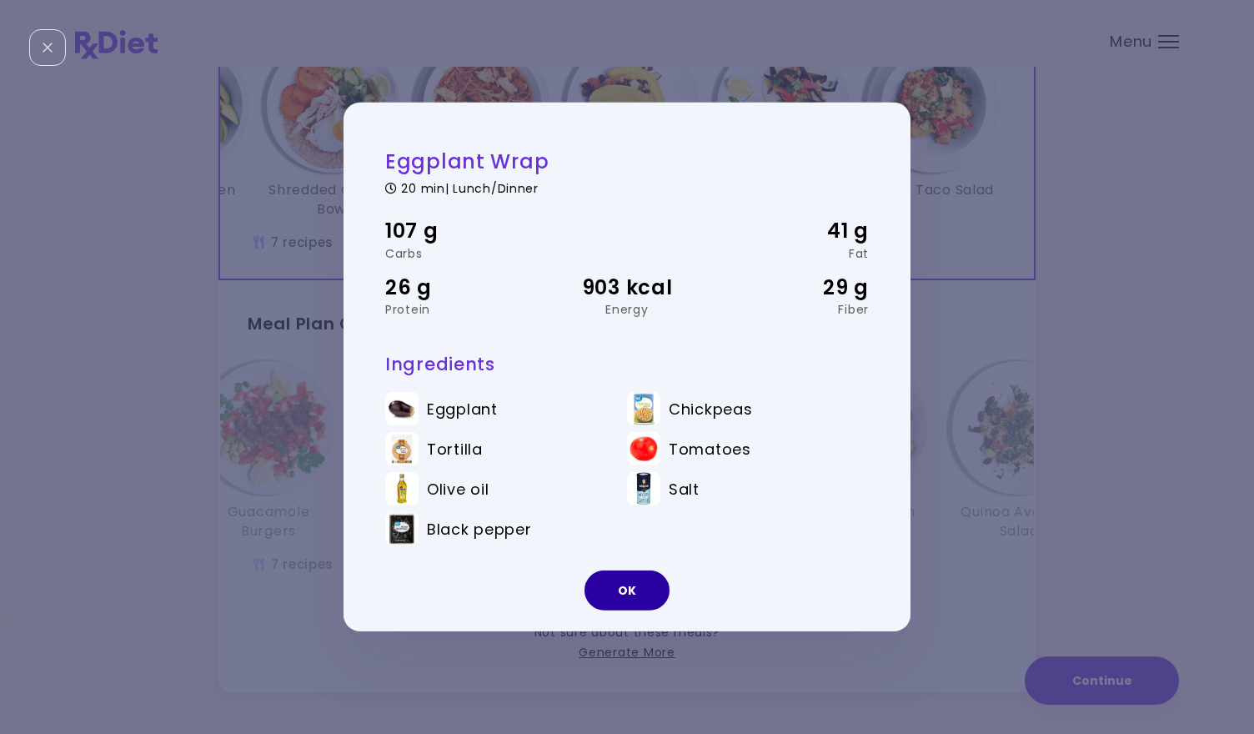
click at [602, 582] on button "OK" at bounding box center [627, 590] width 85 height 40
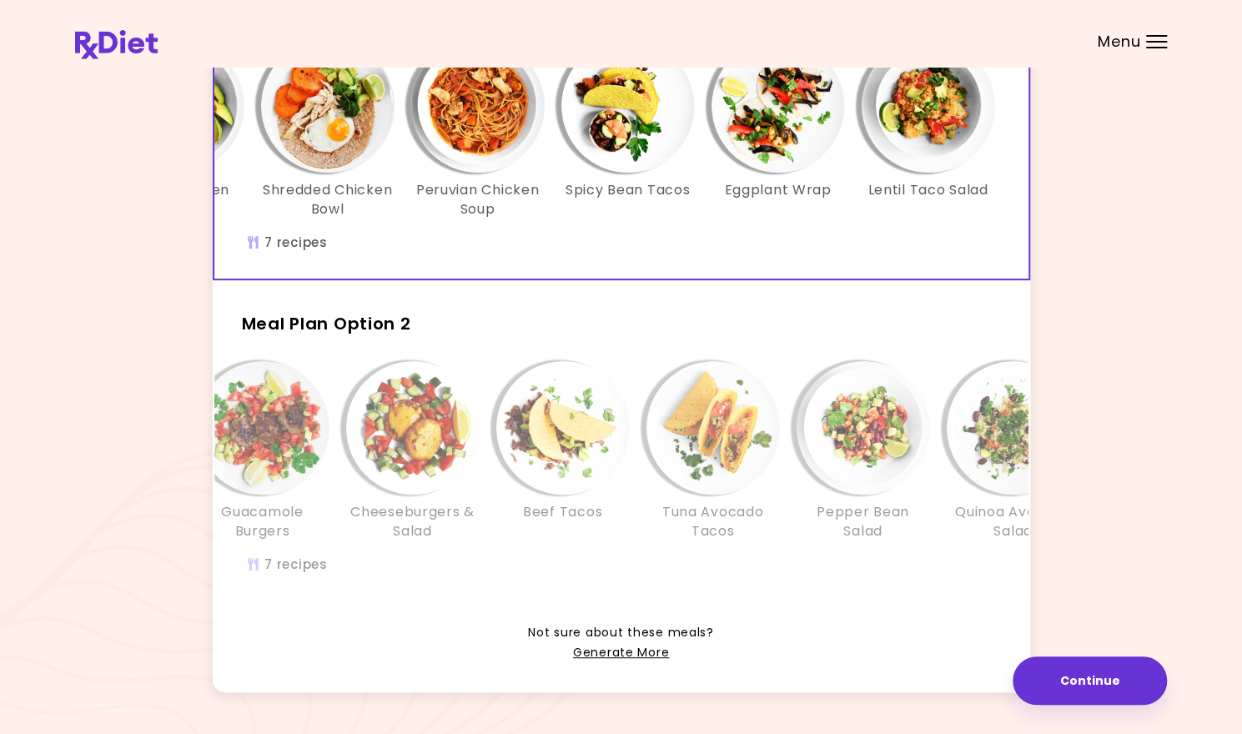
click at [624, 188] on h3 "Spicy Bean Tacos" at bounding box center [627, 190] width 125 height 18
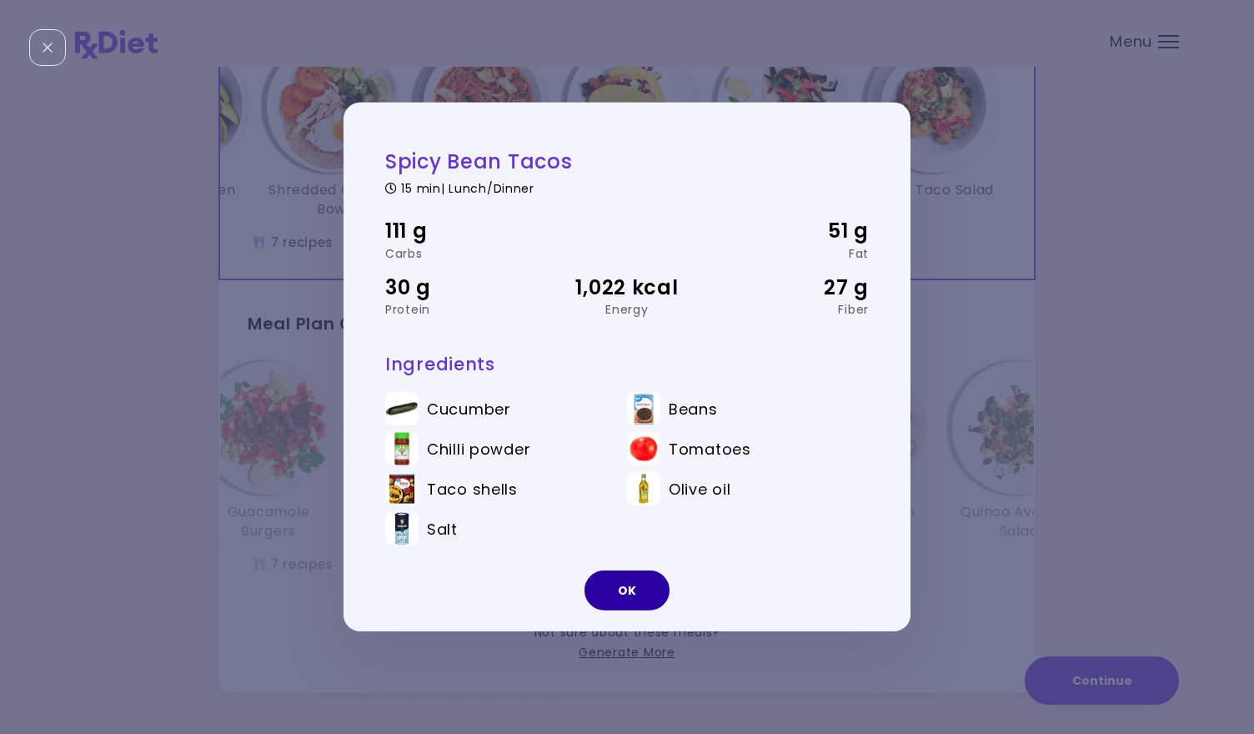
click at [620, 591] on button "OK" at bounding box center [627, 590] width 85 height 40
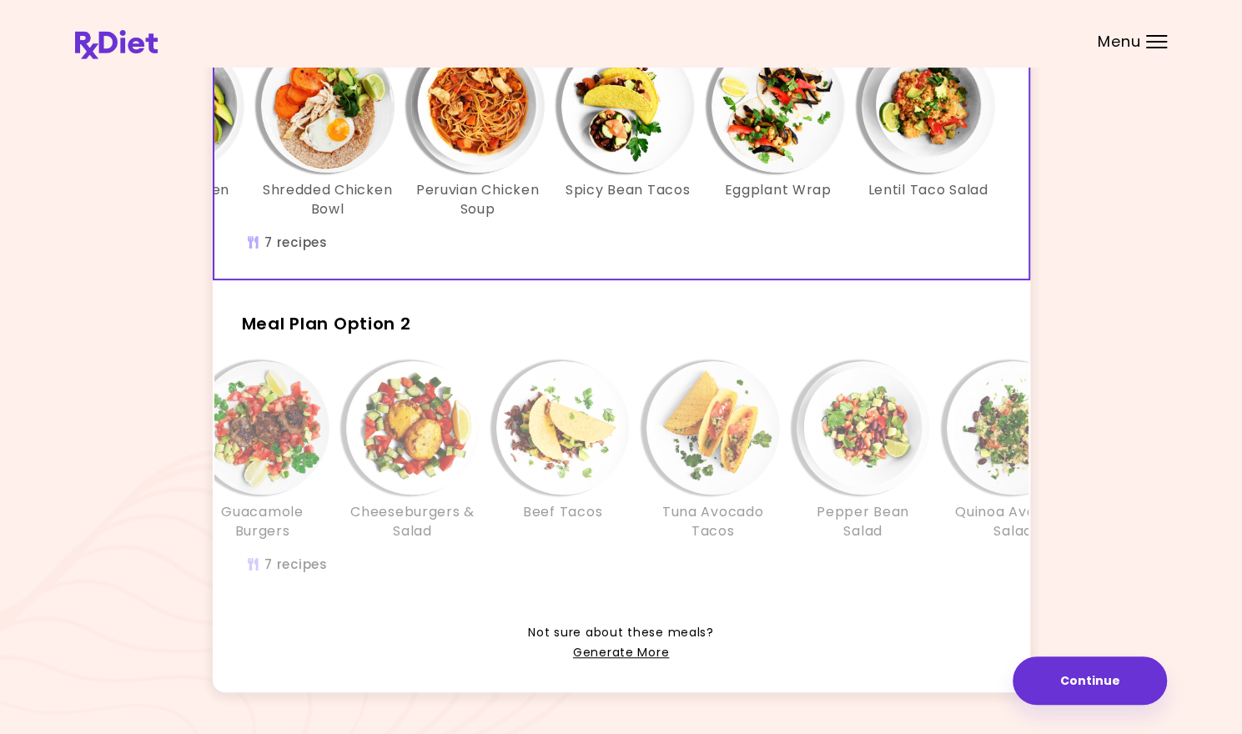
click at [379, 557] on div "Guacamole Burgers Cheeseburgers & Salad Beef Tacos Tuna Avocado Tacos Pepper Be…" at bounding box center [713, 459] width 1051 height 196
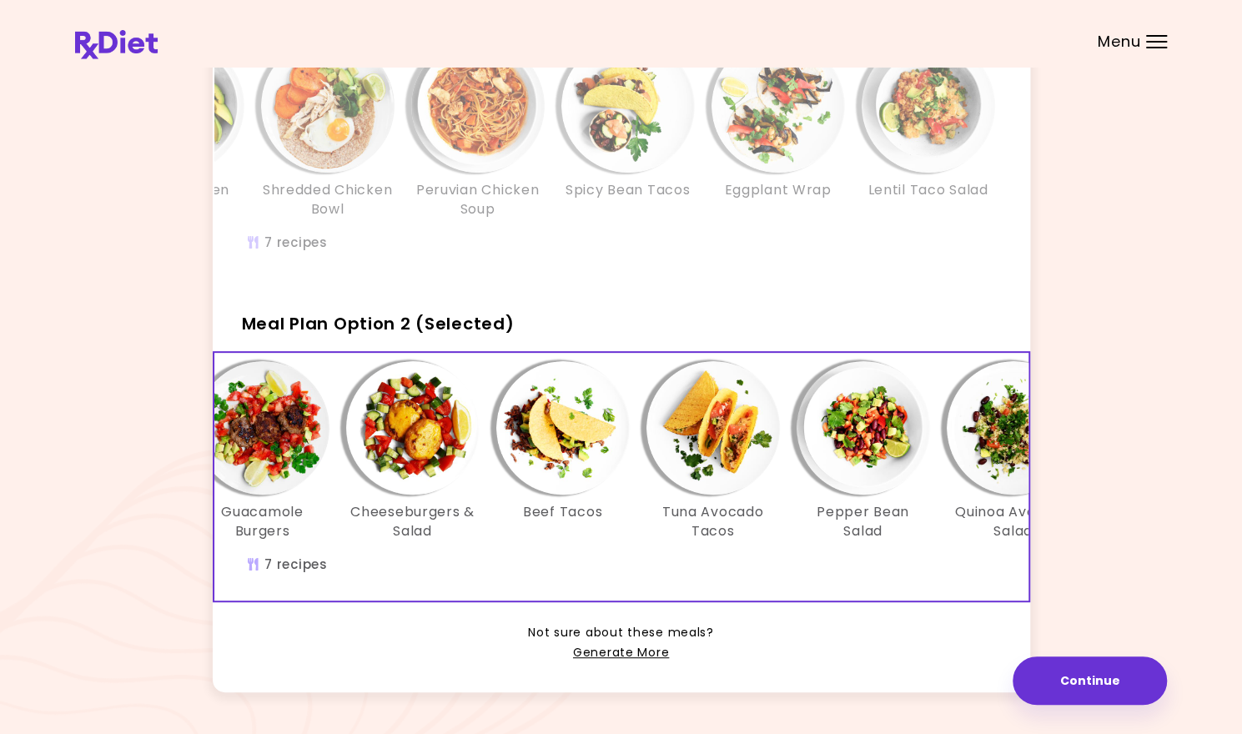
click at [289, 532] on h3 "Guacamole Burgers" at bounding box center [262, 522] width 133 height 38
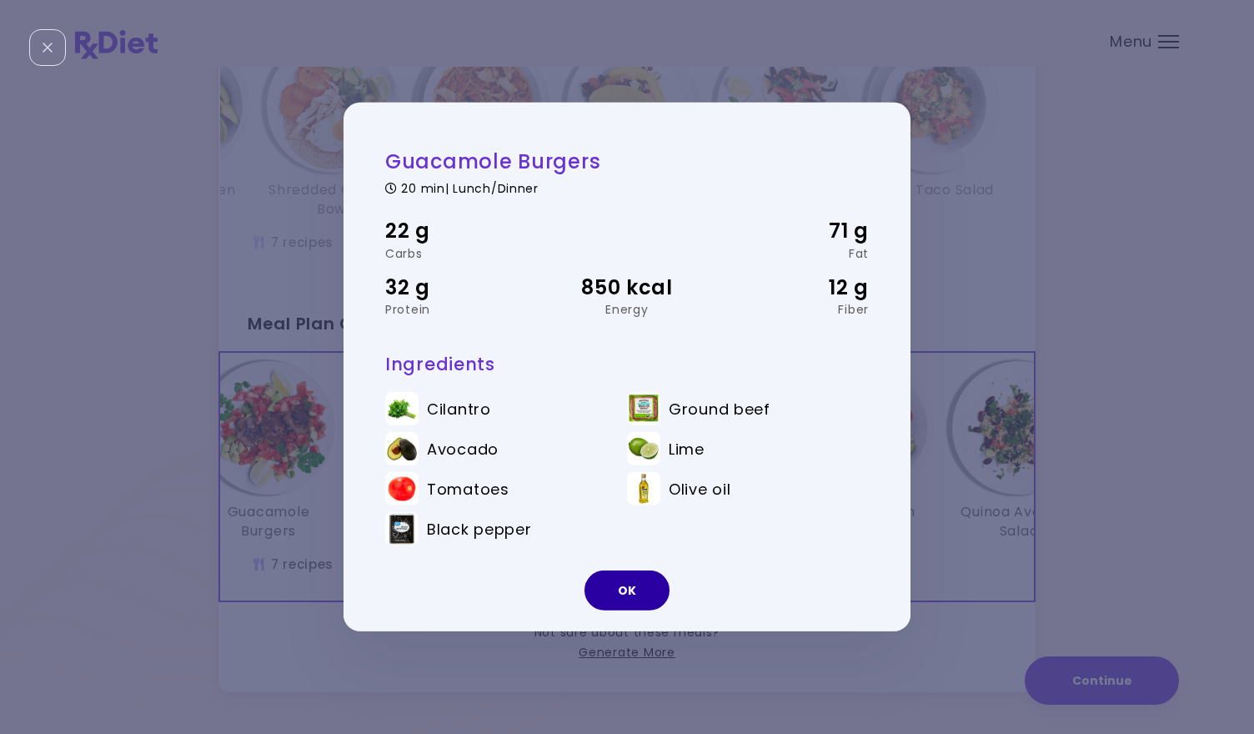
click at [618, 600] on button "OK" at bounding box center [627, 590] width 85 height 40
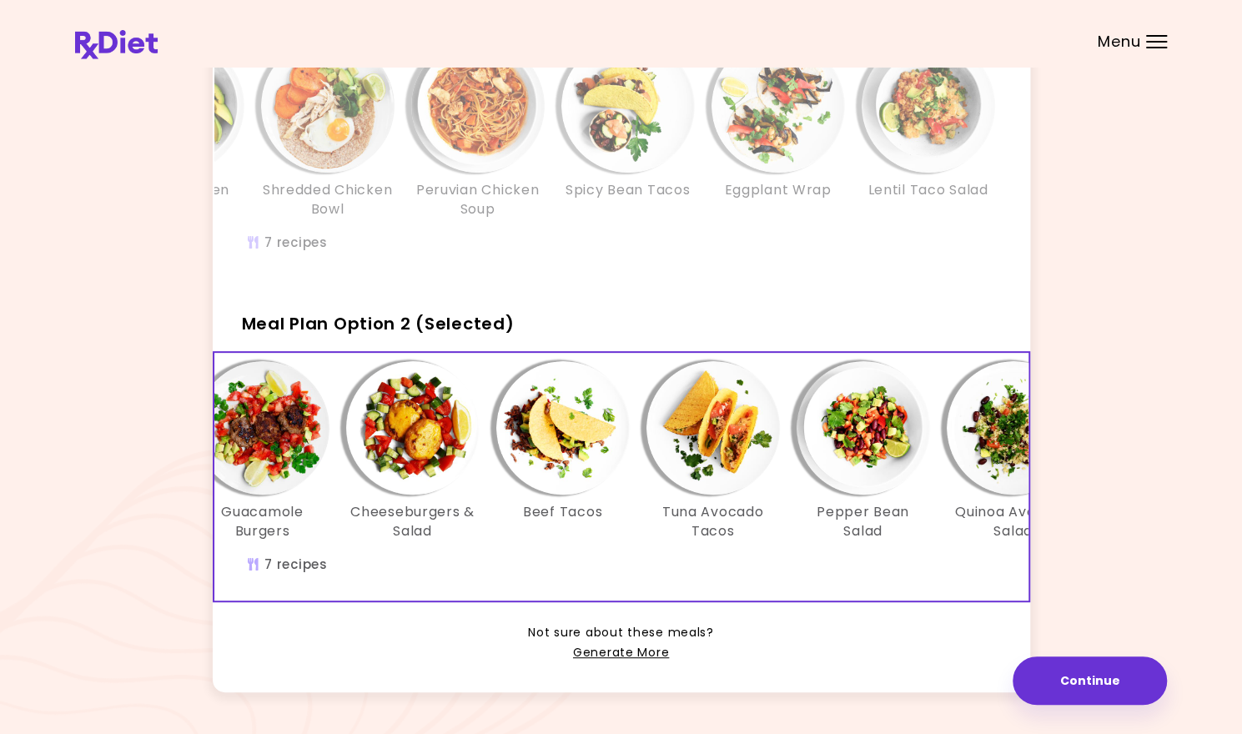
click at [450, 536] on h3 "Cheeseburgers & Salad" at bounding box center [412, 522] width 133 height 38
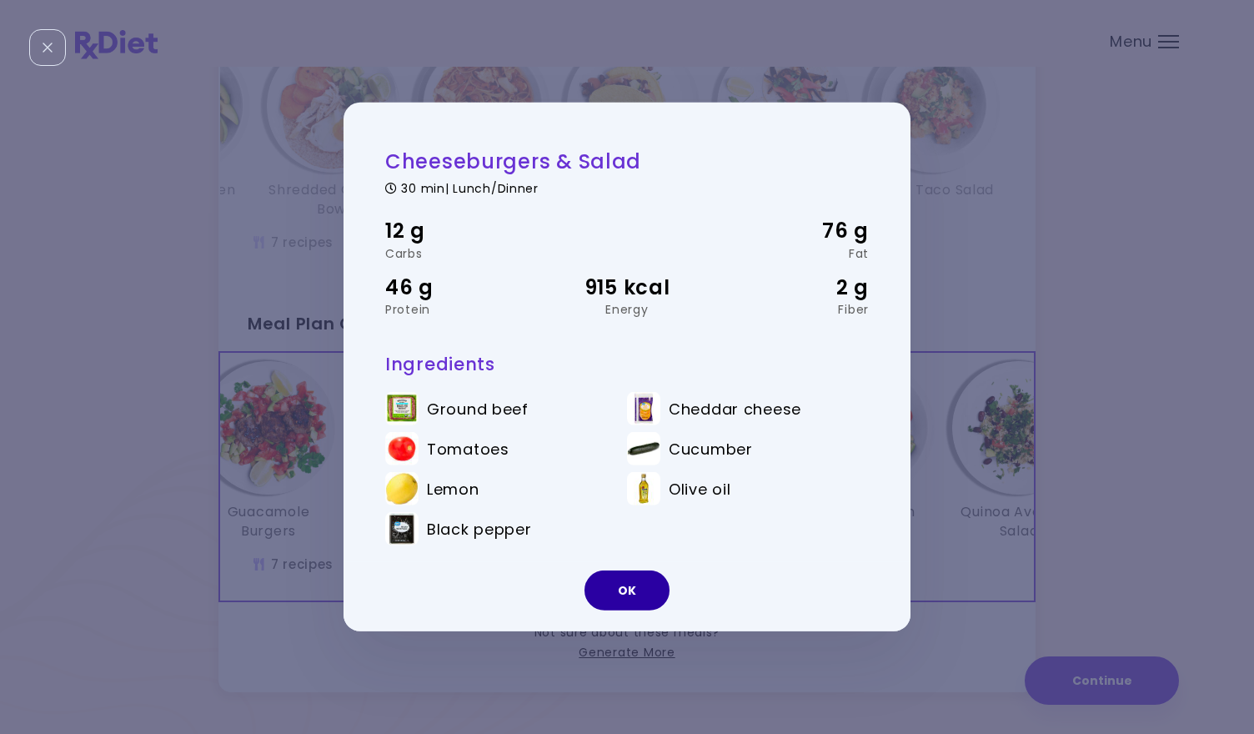
click at [622, 592] on button "OK" at bounding box center [627, 590] width 85 height 40
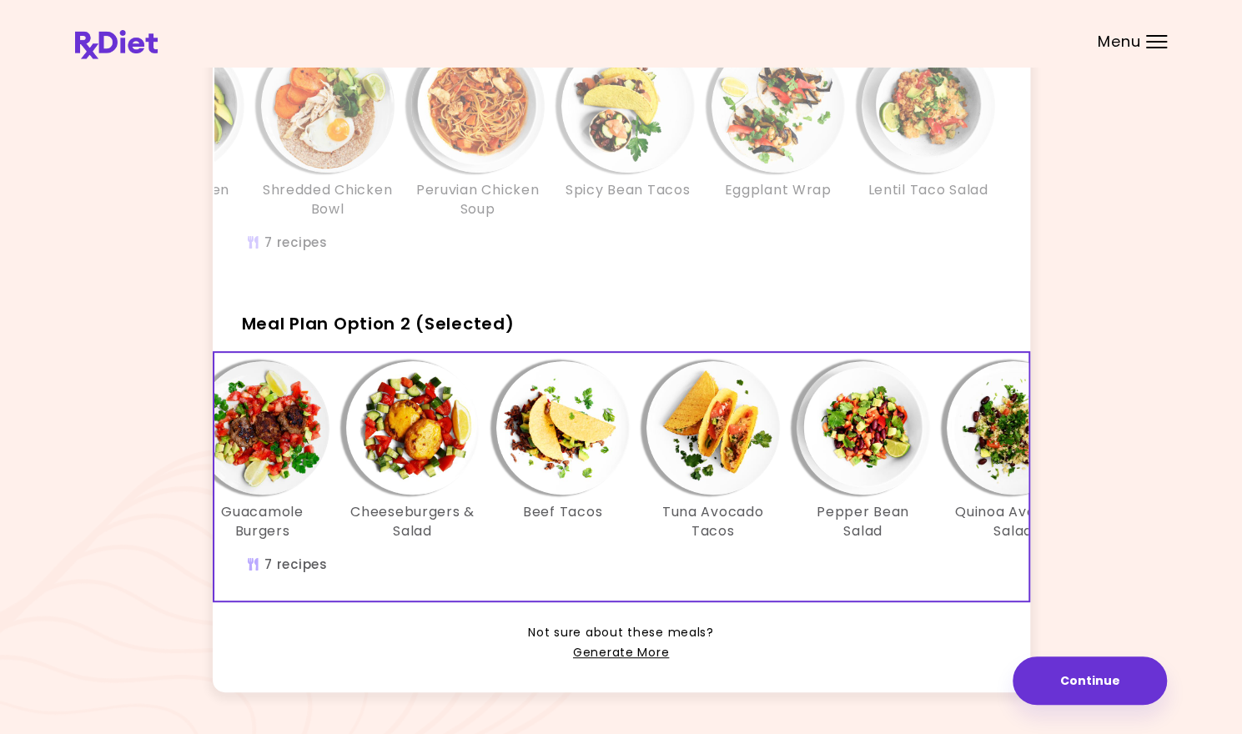
click at [598, 521] on h3 "Beef Tacos" at bounding box center [562, 512] width 79 height 18
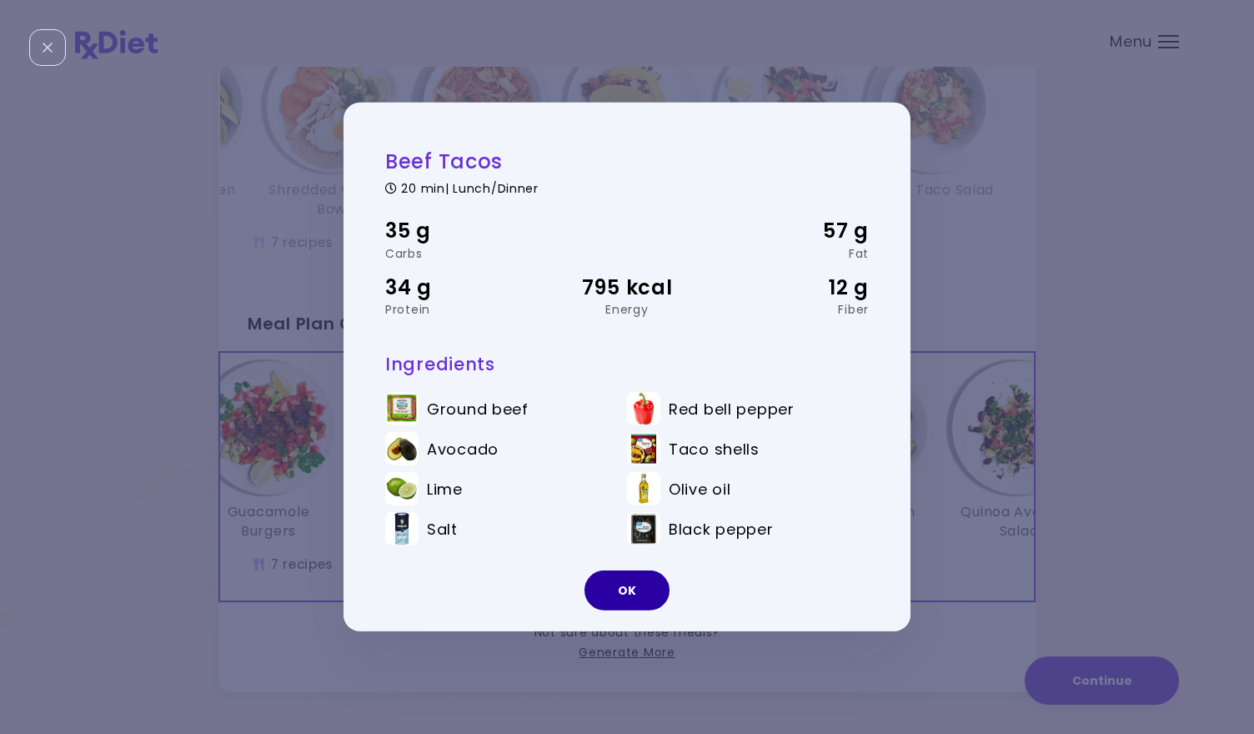
click at [646, 597] on button "OK" at bounding box center [627, 590] width 85 height 40
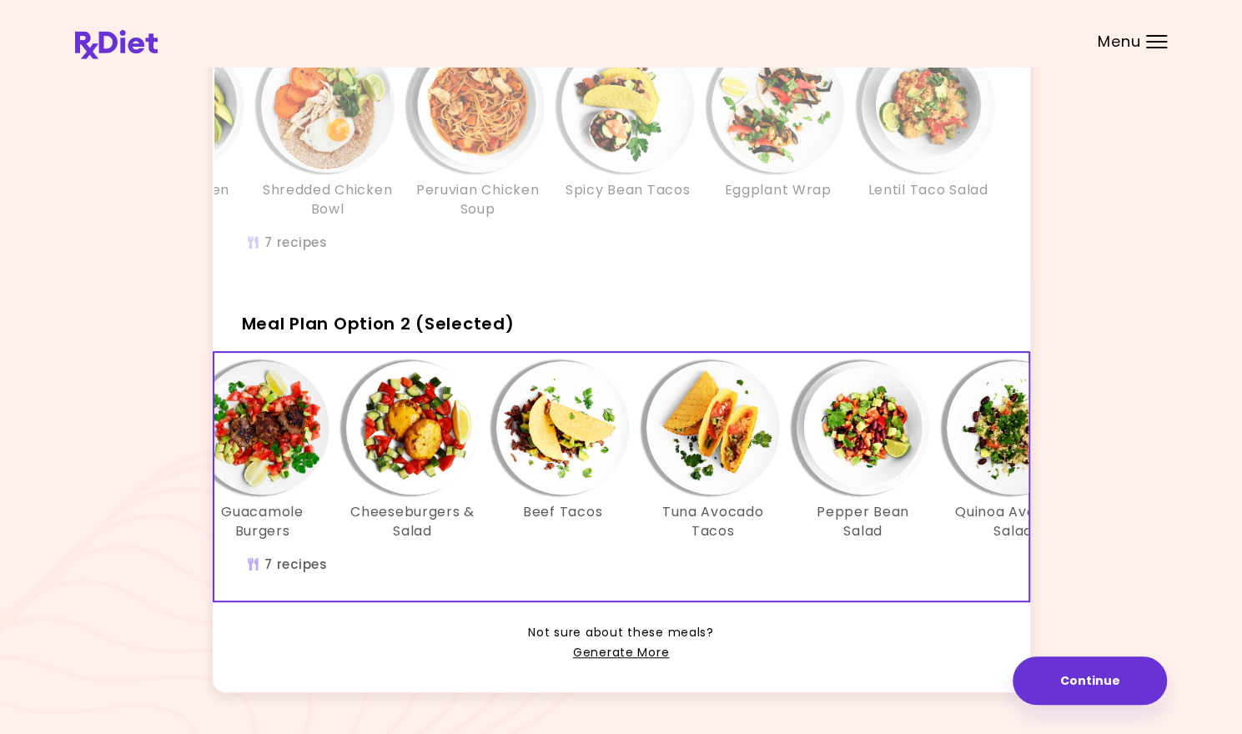
click at [889, 535] on h3 "Pepper Bean Salad" at bounding box center [862, 522] width 133 height 38
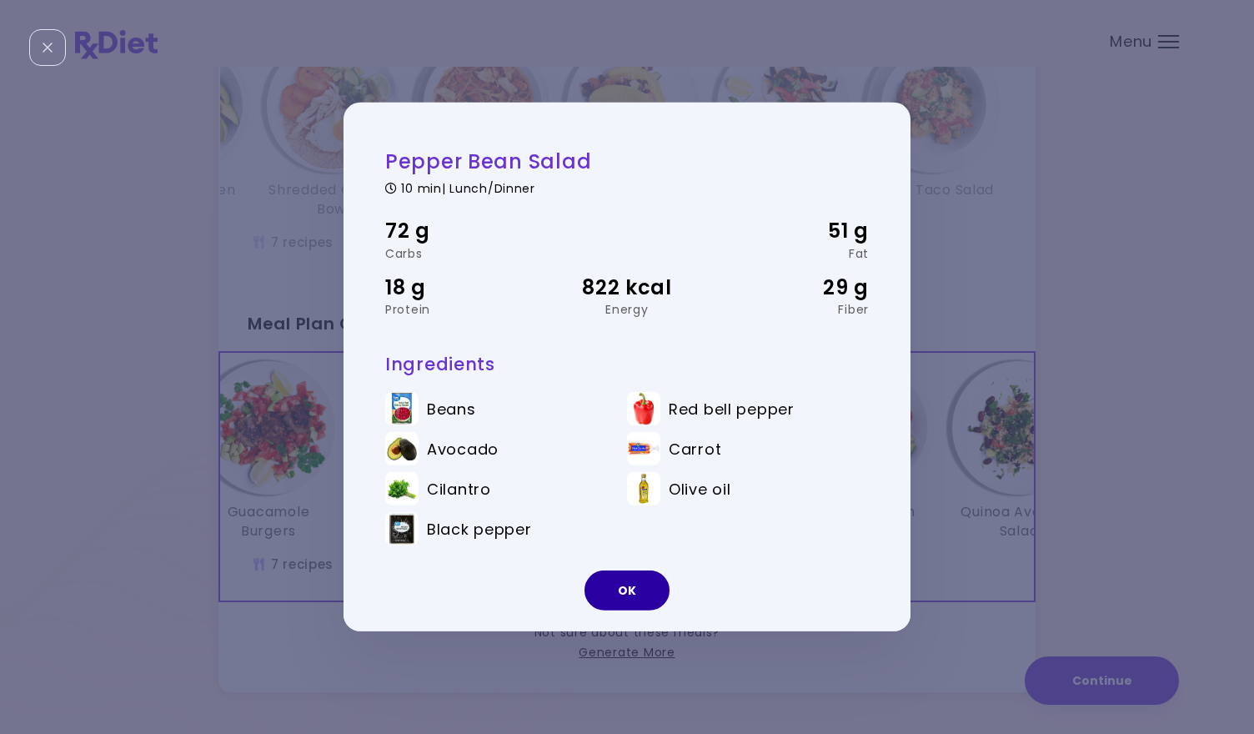
click at [622, 595] on button "OK" at bounding box center [627, 590] width 85 height 40
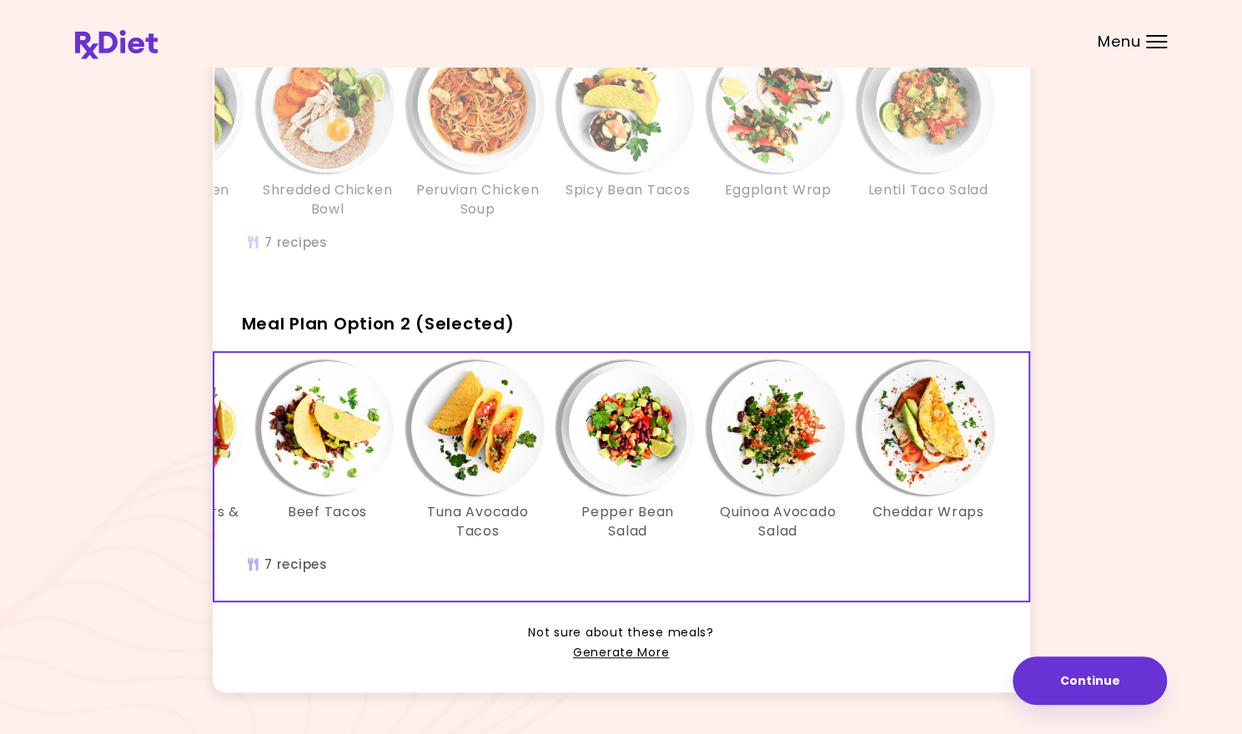
click at [644, 537] on h3 "Pepper Bean Salad" at bounding box center [627, 522] width 133 height 38
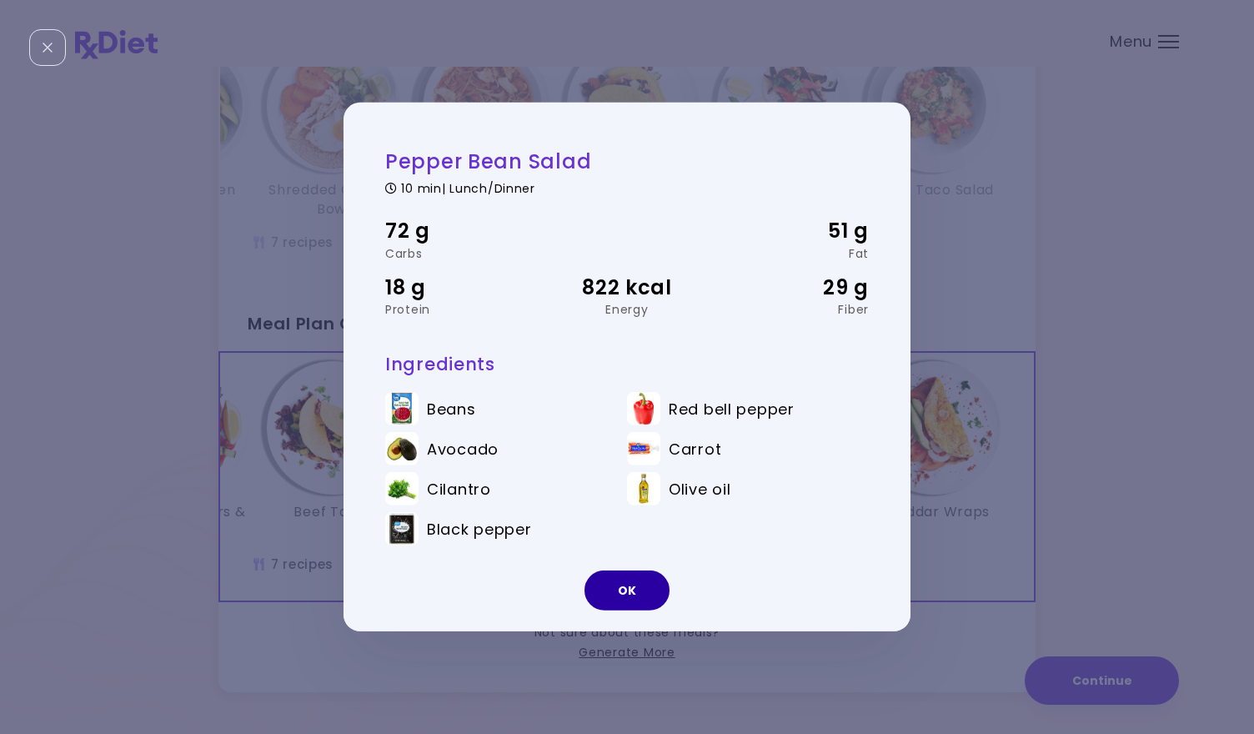
click at [640, 593] on button "OK" at bounding box center [627, 590] width 85 height 40
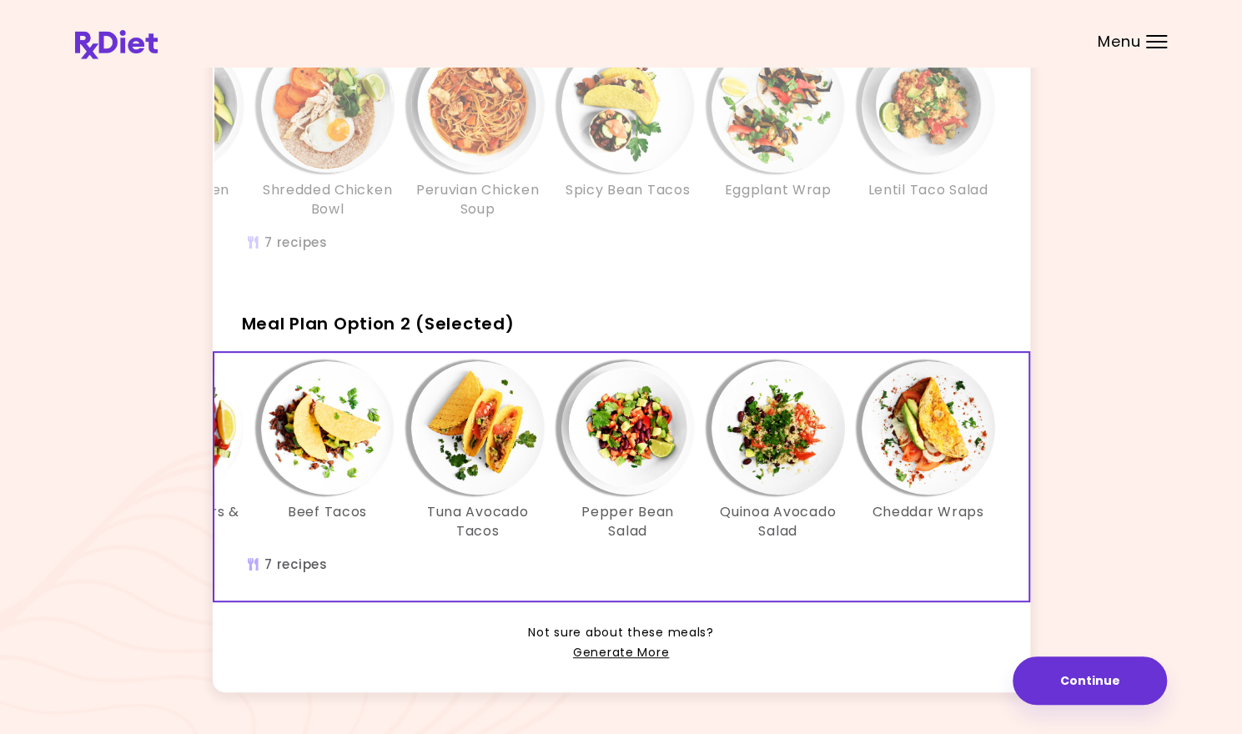
click at [775, 540] on h3 "Quinoa Avocado Salad" at bounding box center [777, 522] width 133 height 38
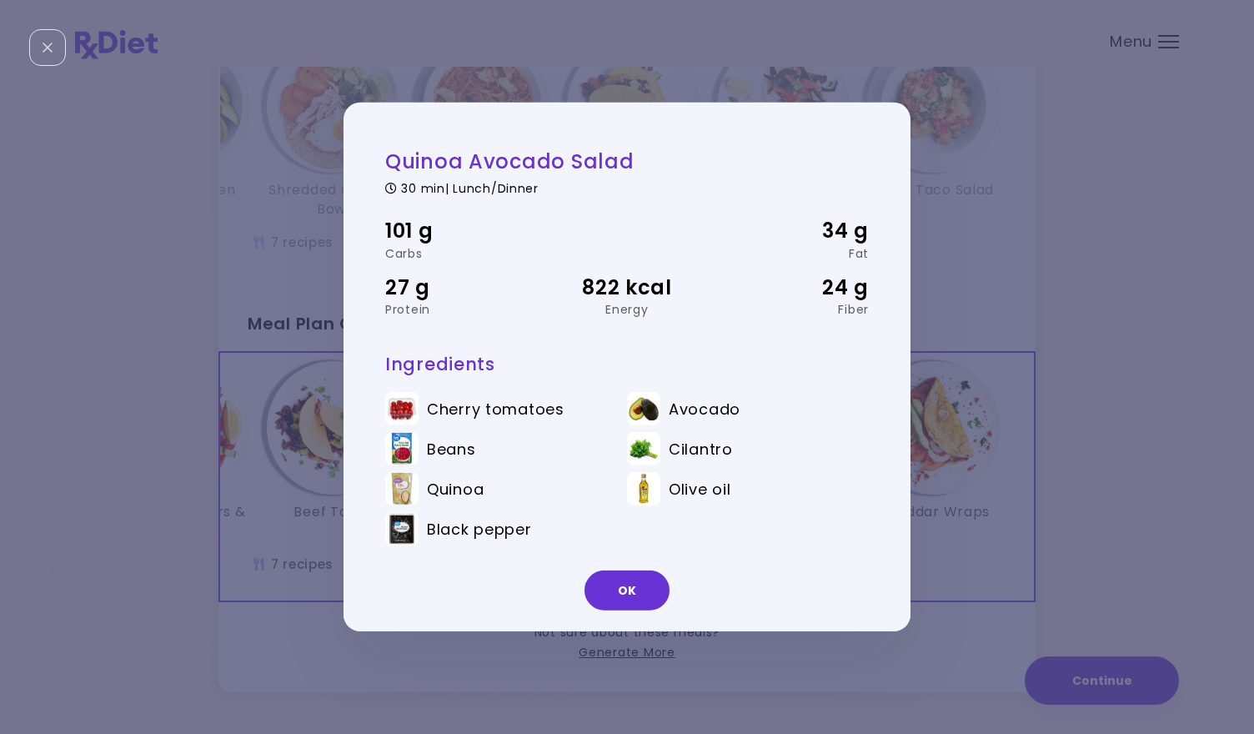
click at [929, 550] on div "Quinoa Avocado Salad 30 min | Lunch/Dinner 101 g Carbs 34 g Fat 27 g Protein 82…" at bounding box center [627, 367] width 1254 height 734
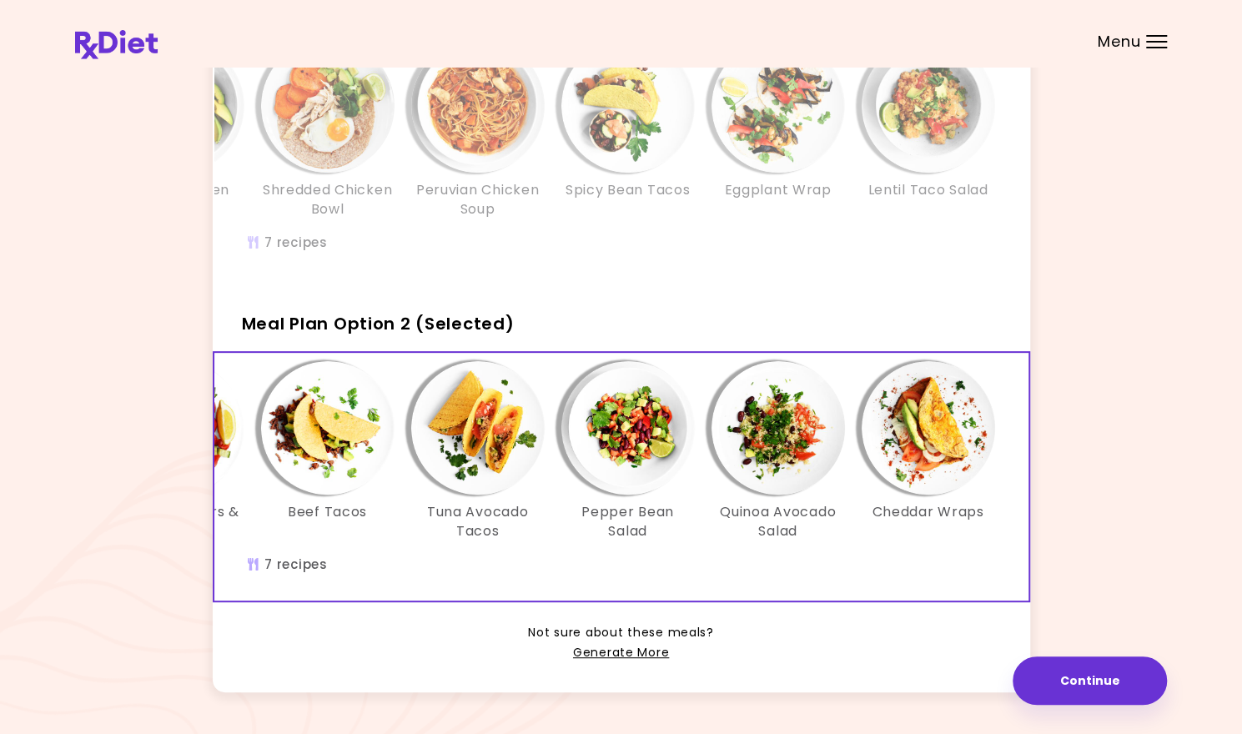
click at [910, 519] on h3 "Cheddar Wraps" at bounding box center [927, 512] width 112 height 18
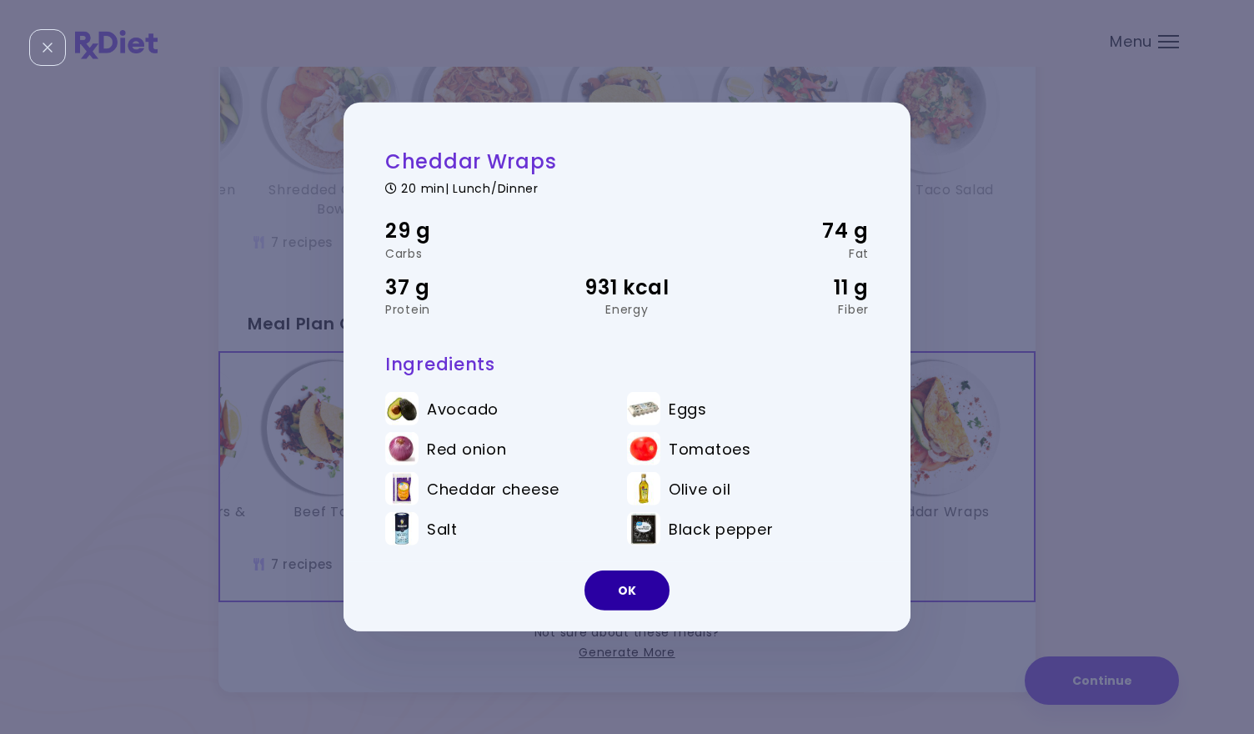
click at [621, 591] on button "OK" at bounding box center [627, 590] width 85 height 40
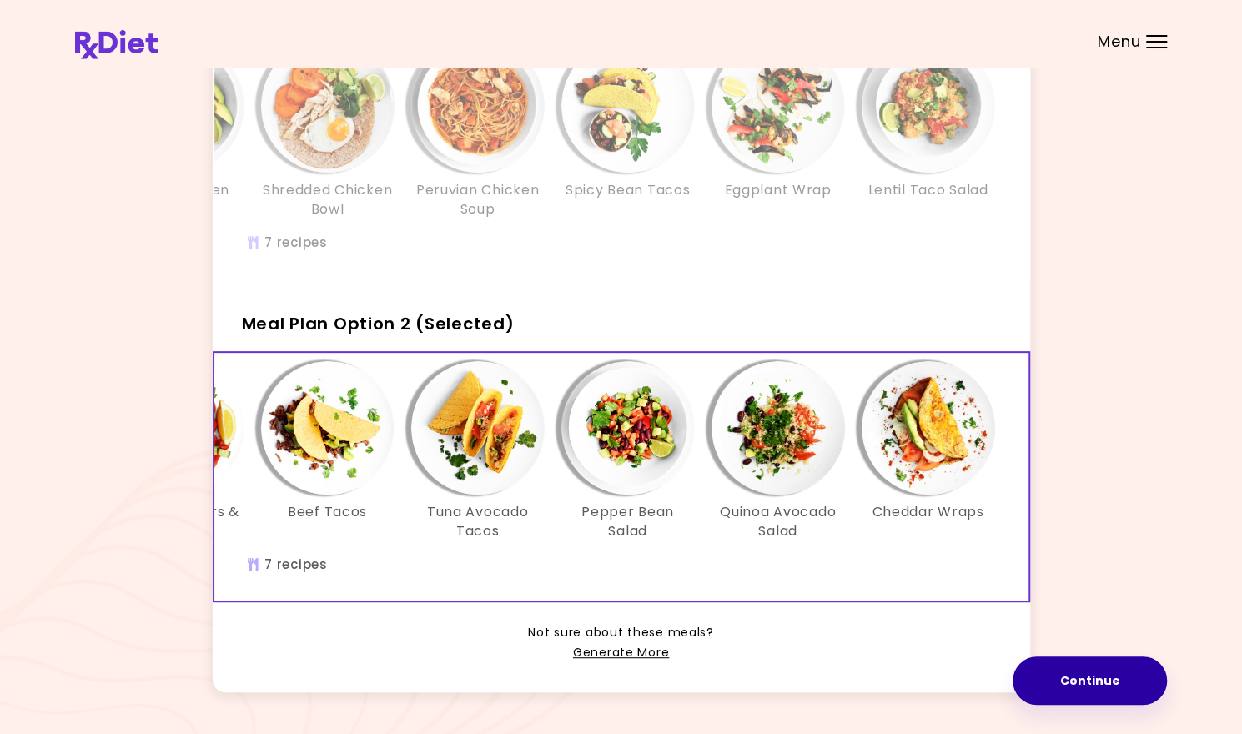
click at [1056, 685] on button "Continue" at bounding box center [1089, 680] width 154 height 48
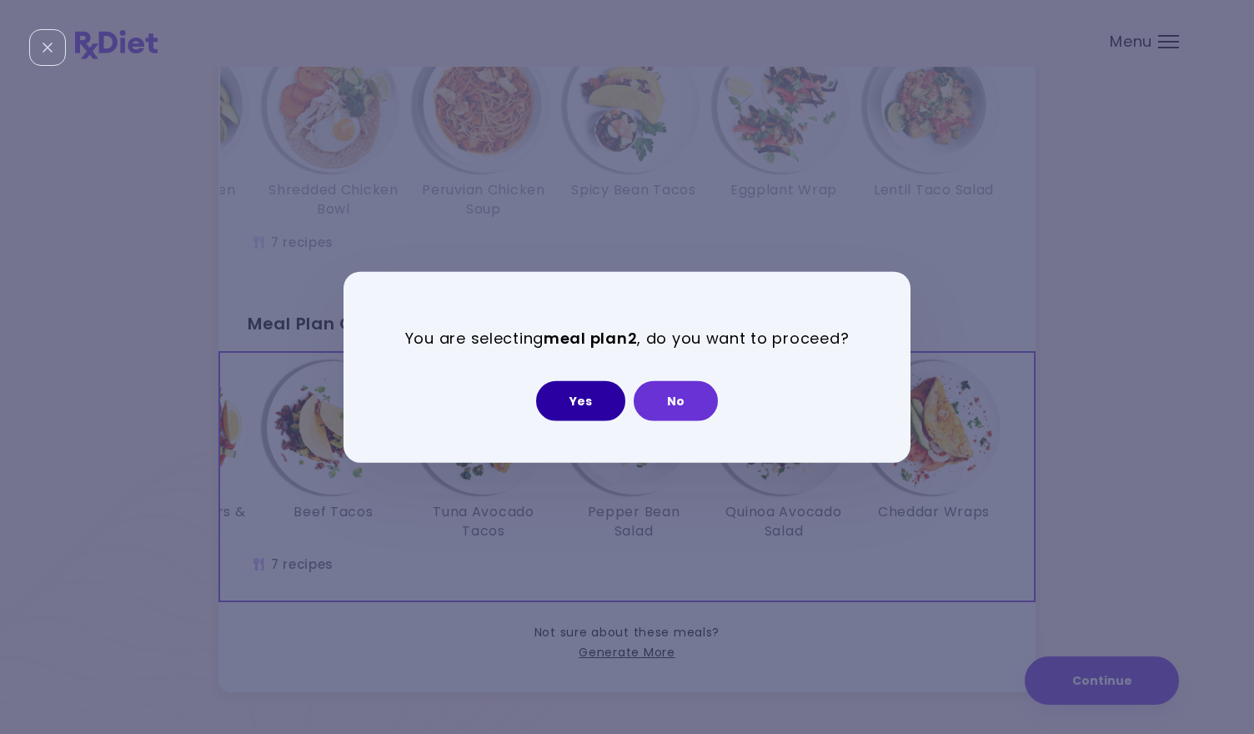
click at [571, 393] on button "Yes" at bounding box center [580, 400] width 89 height 40
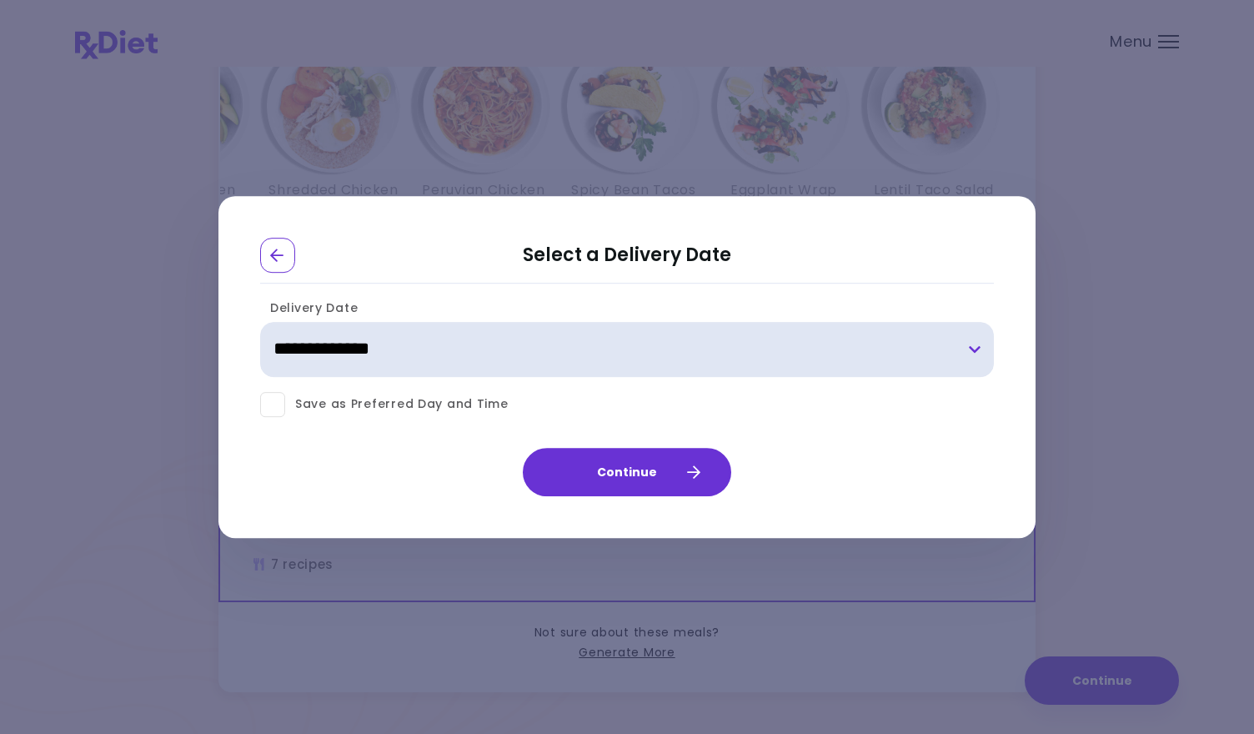
click at [979, 353] on select "**********" at bounding box center [627, 349] width 734 height 55
select select "**********"
click at [260, 322] on select "**********" at bounding box center [627, 349] width 734 height 55
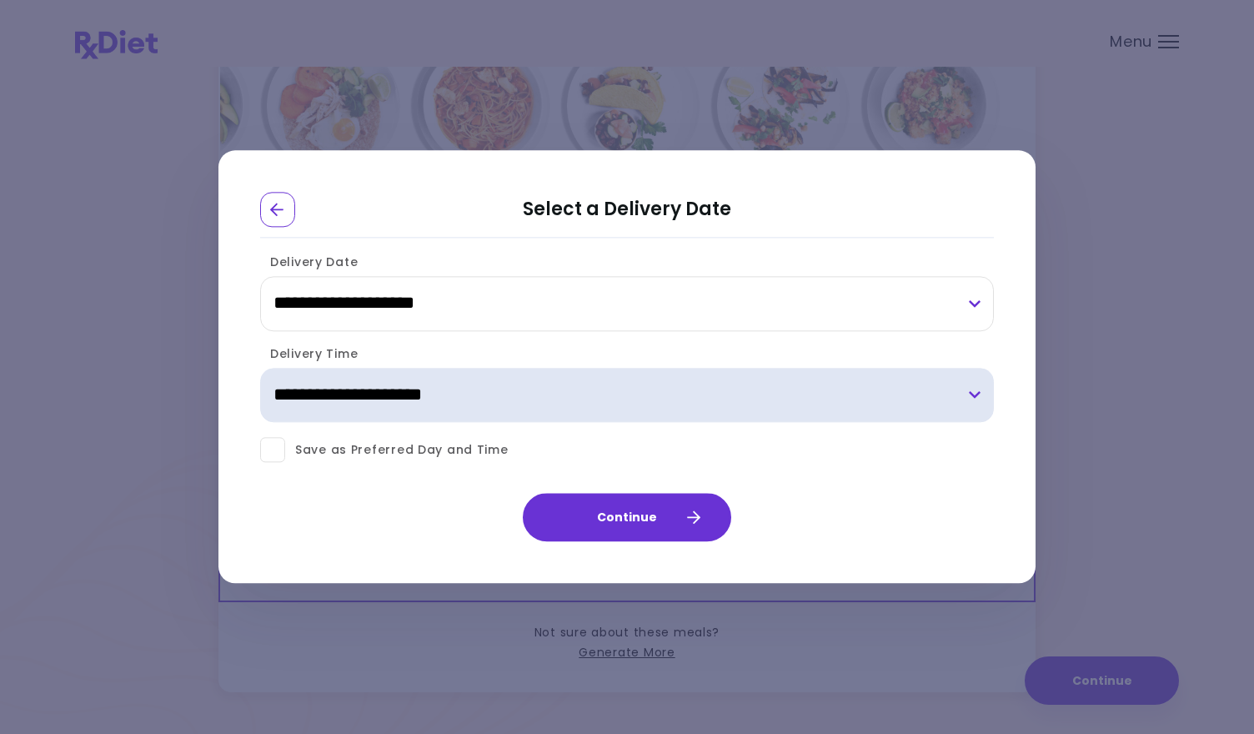
click at [976, 388] on select "**********" at bounding box center [627, 395] width 734 height 55
click at [974, 393] on select "**********" at bounding box center [627, 395] width 734 height 55
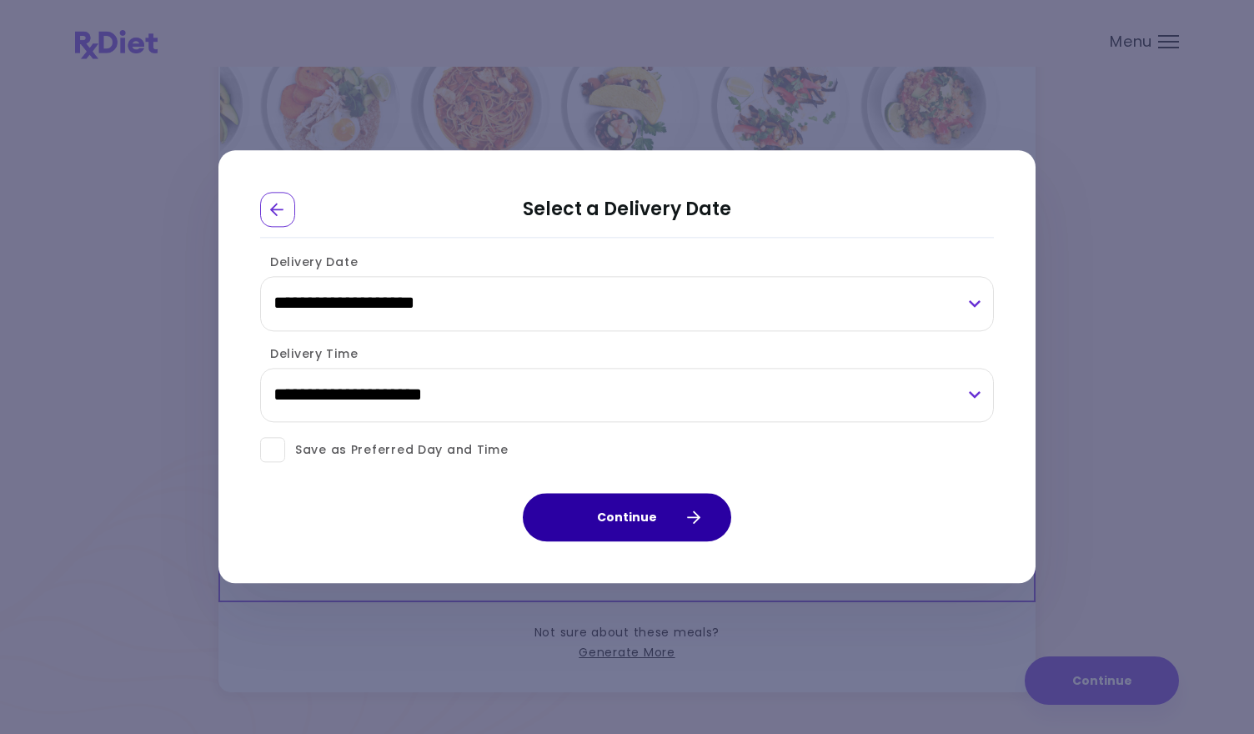
click at [679, 518] on button "Continue" at bounding box center [627, 518] width 208 height 48
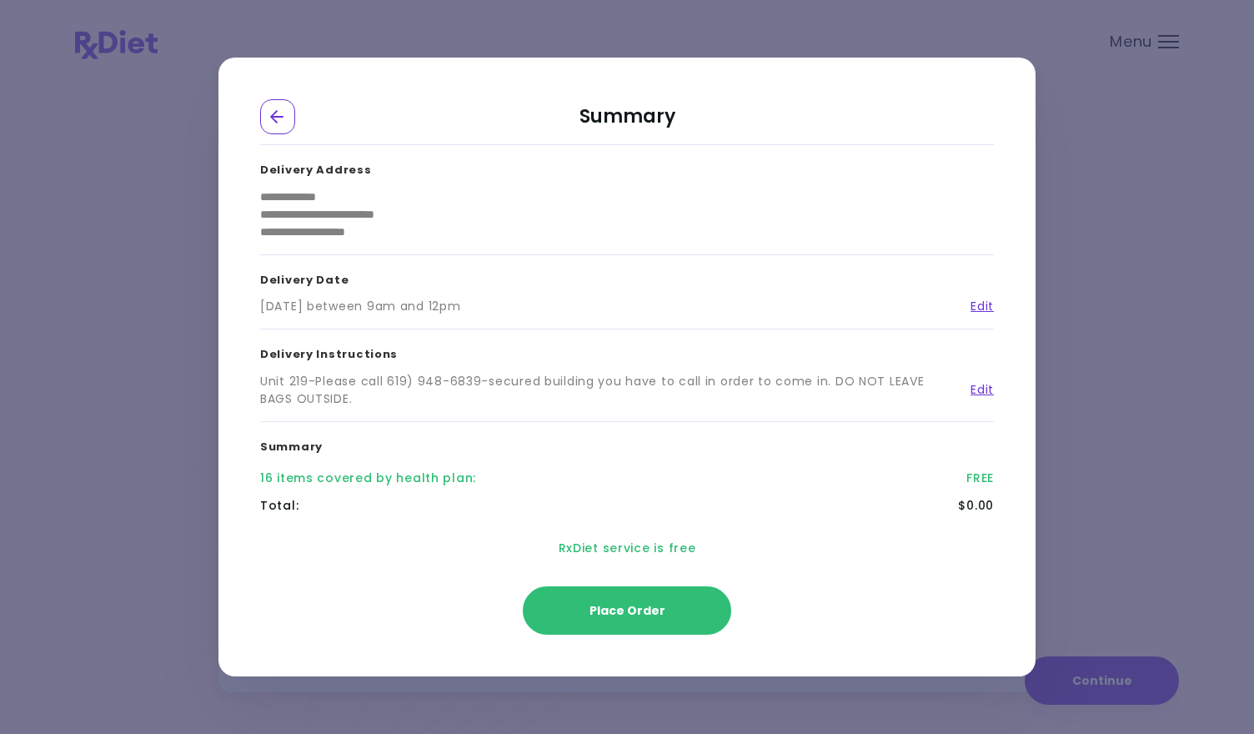
click at [665, 467] on div "16 items covered by health plan : FREE" at bounding box center [627, 478] width 734 height 28
click at [625, 612] on span "Place Order" at bounding box center [628, 610] width 76 height 17
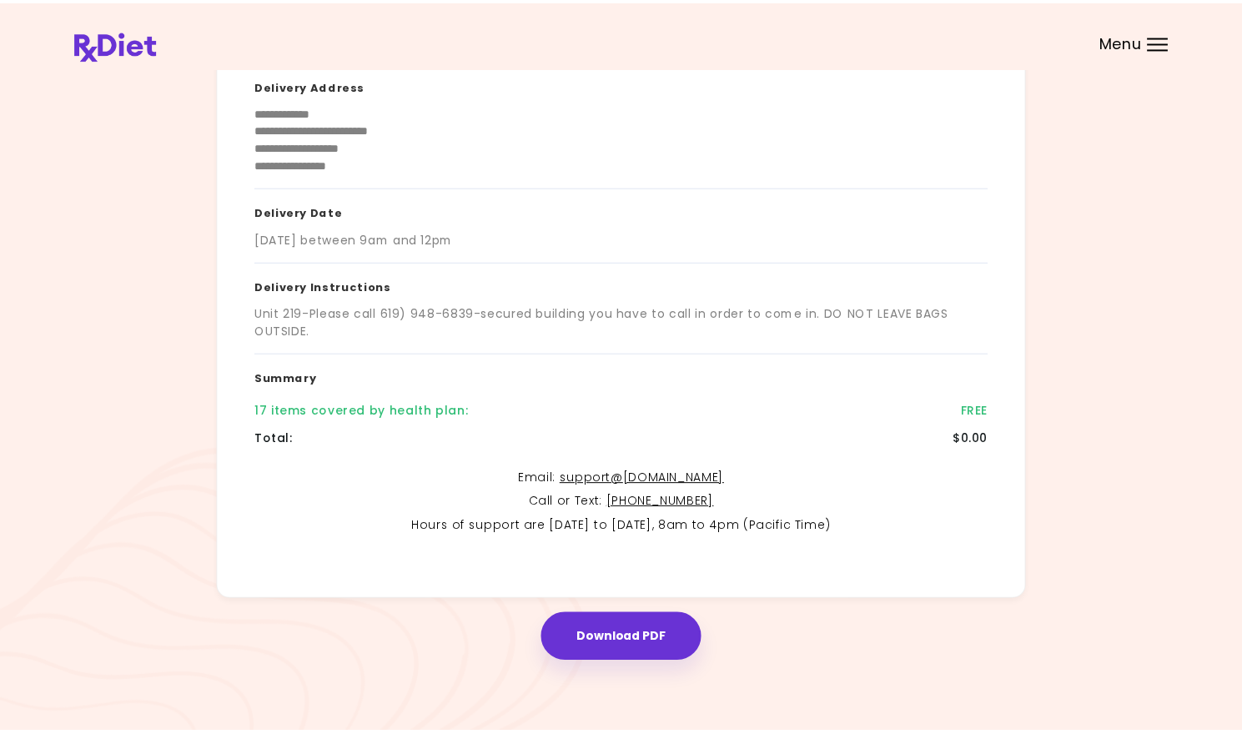
scroll to position [170, 0]
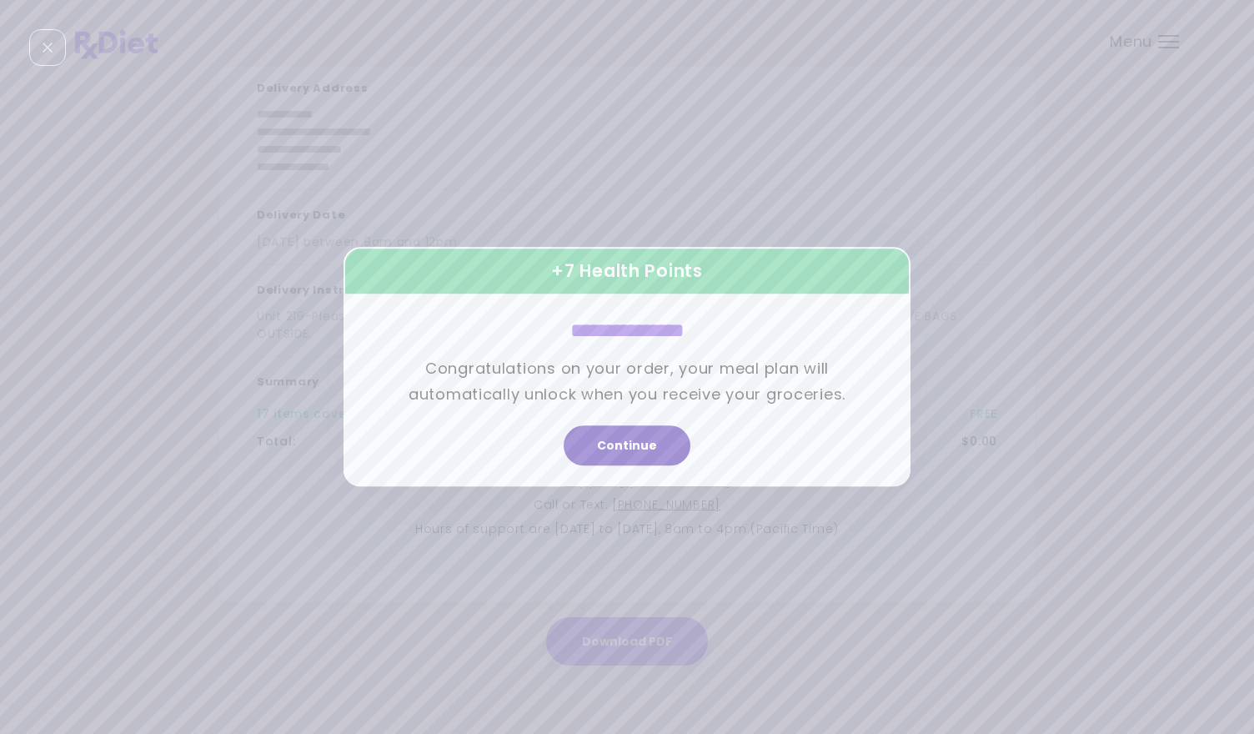
click at [640, 451] on button "Continue" at bounding box center [627, 446] width 127 height 40
